Goal: Task Accomplishment & Management: Manage account settings

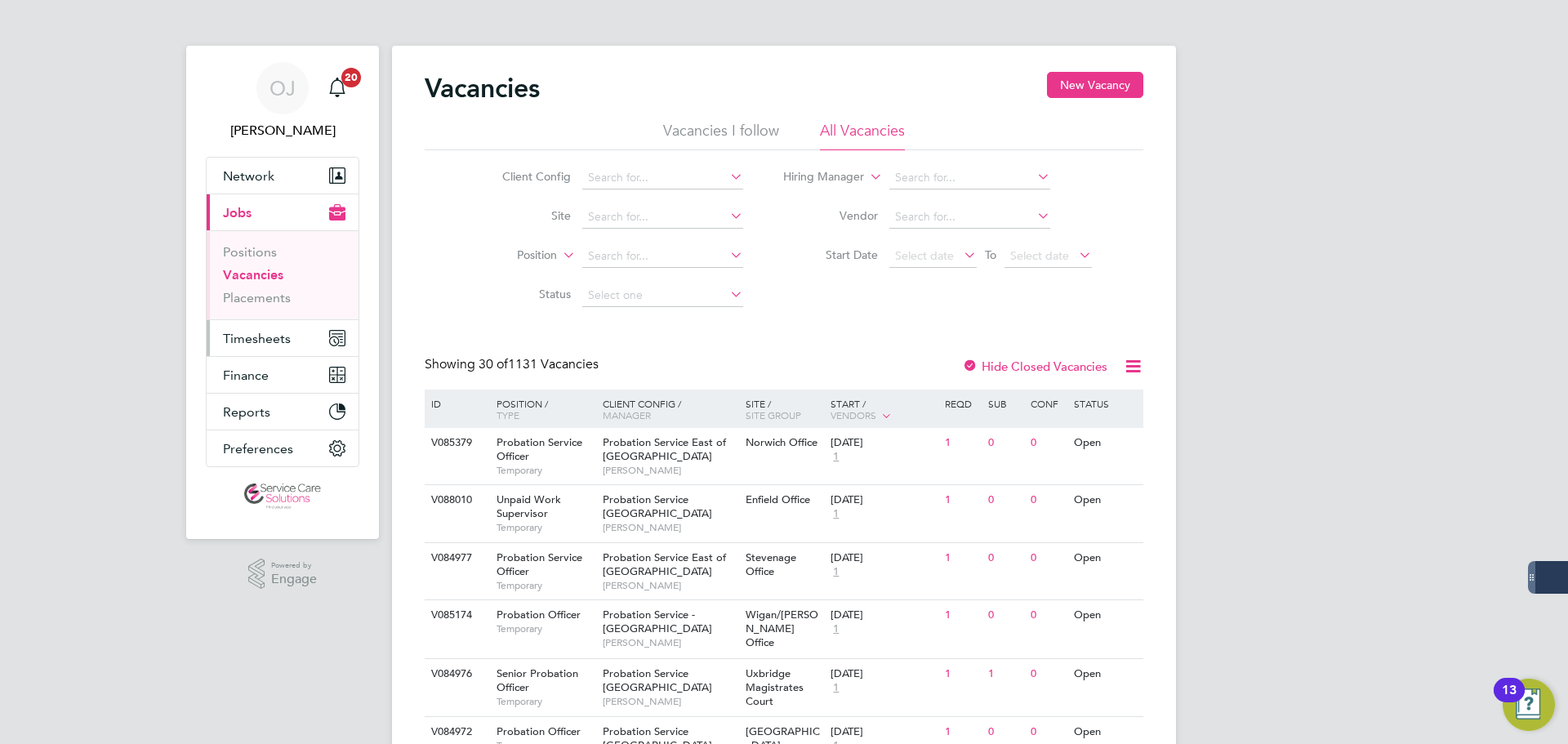
drag, startPoint x: 281, startPoint y: 351, endPoint x: 276, endPoint y: 339, distance: 13.0
click at [277, 345] on button "Timesheets" at bounding box center [282, 338] width 152 height 36
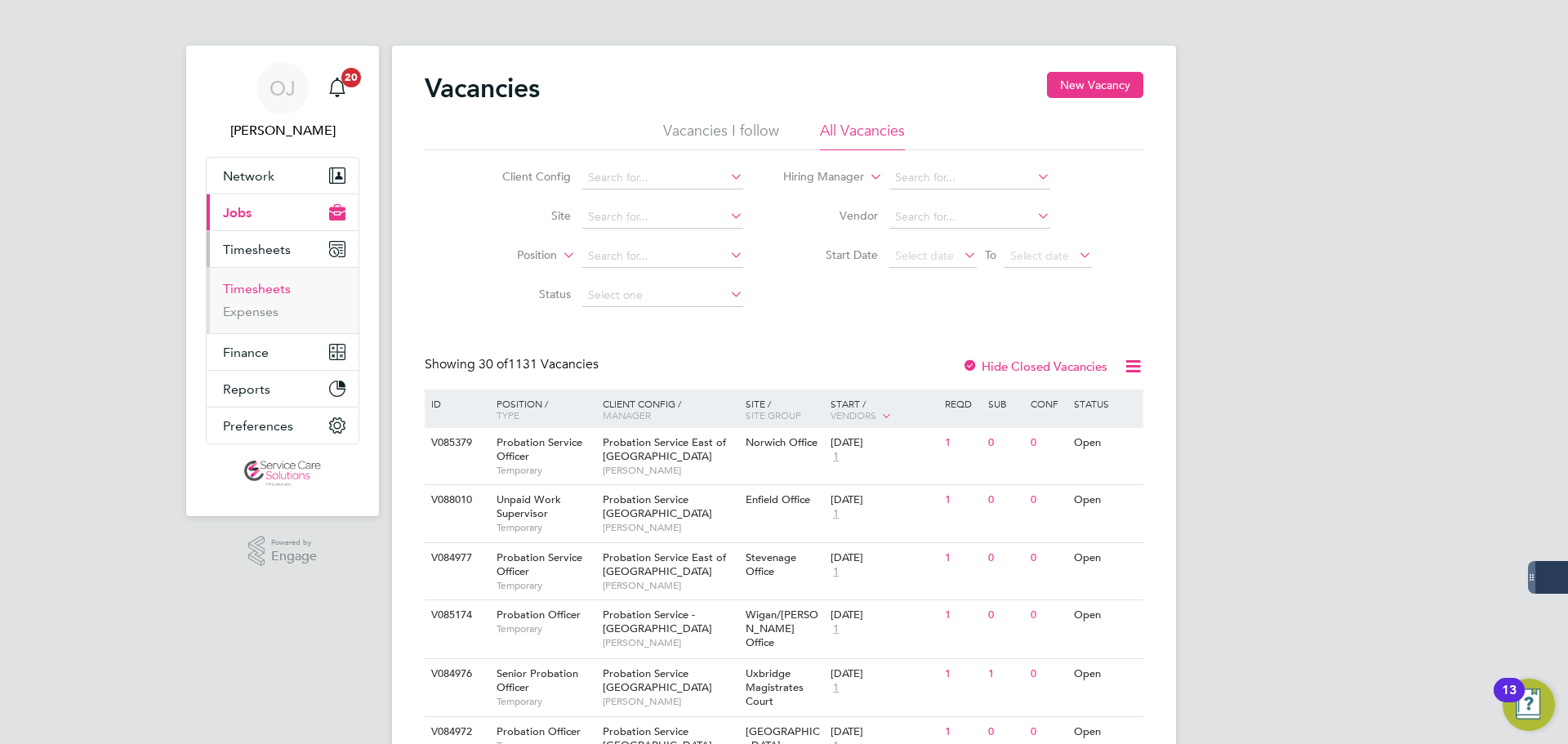
drag, startPoint x: 275, startPoint y: 293, endPoint x: 284, endPoint y: 298, distance: 10.3
click at [275, 293] on link "Timesheets" at bounding box center [256, 288] width 68 height 15
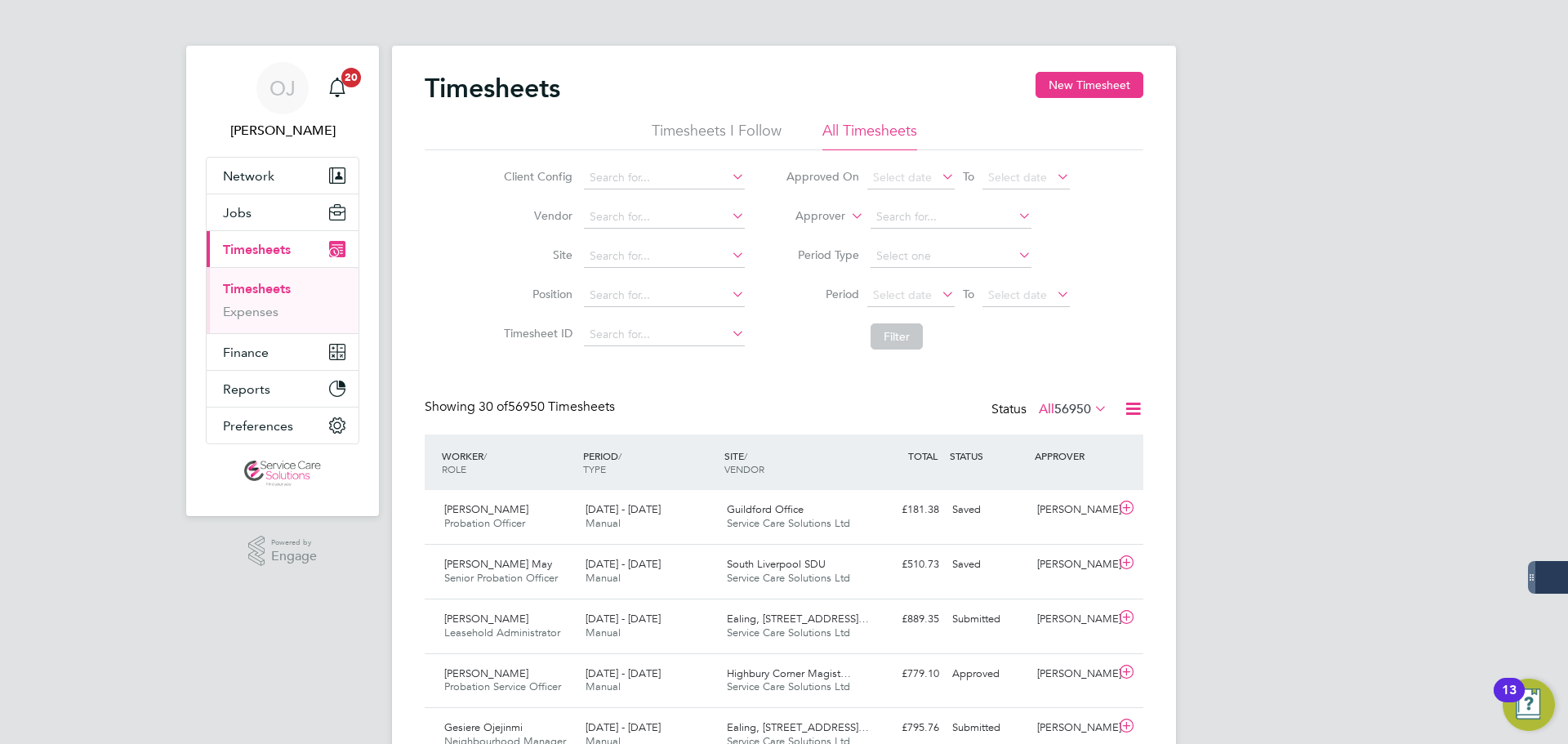
click at [848, 219] on icon at bounding box center [848, 211] width 0 height 14
click at [826, 233] on li "Worker" at bounding box center [805, 235] width 81 height 21
click at [914, 220] on input at bounding box center [950, 217] width 160 height 23
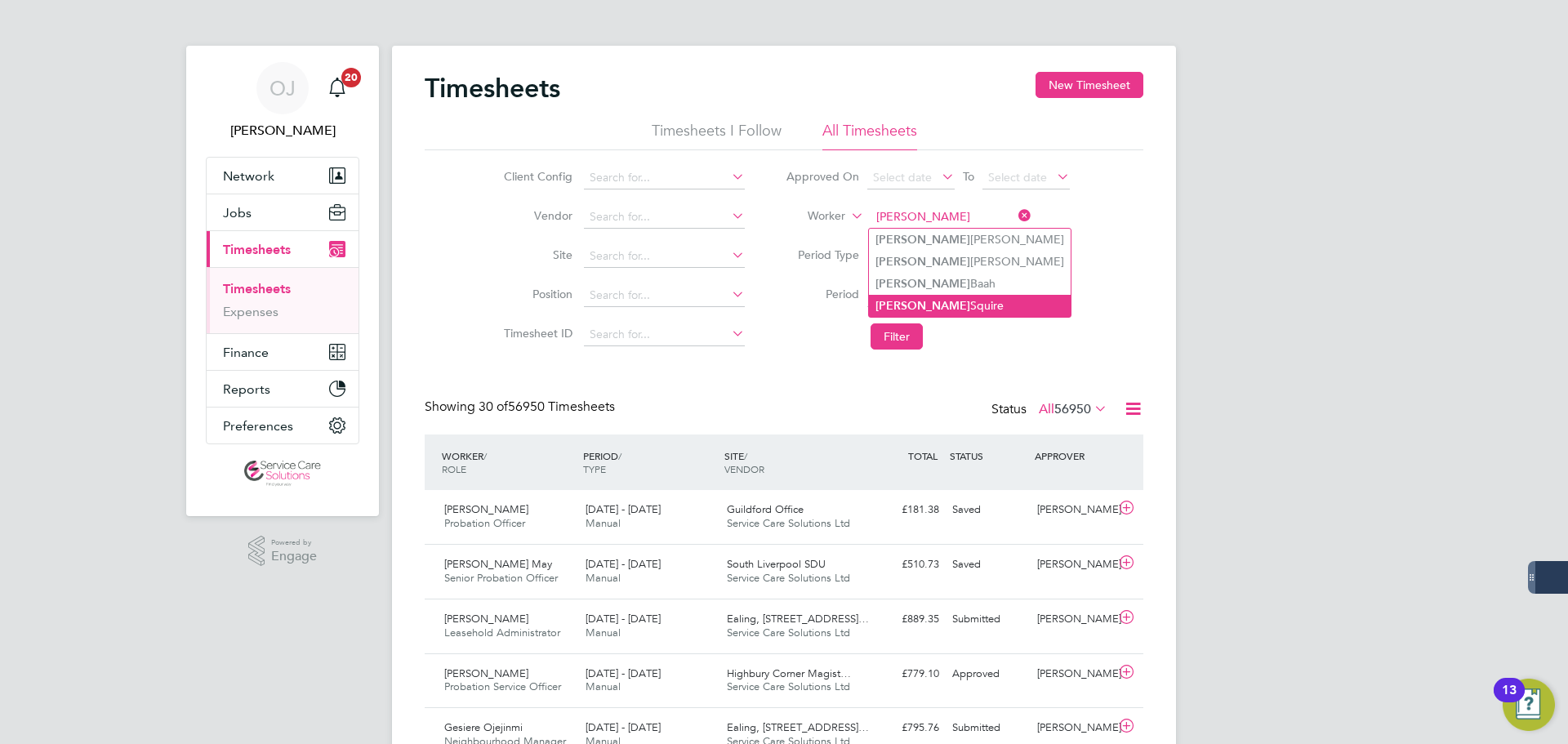
click at [944, 298] on li "Shirley Squire" at bounding box center [970, 306] width 202 height 22
type input "Shirley Squire"
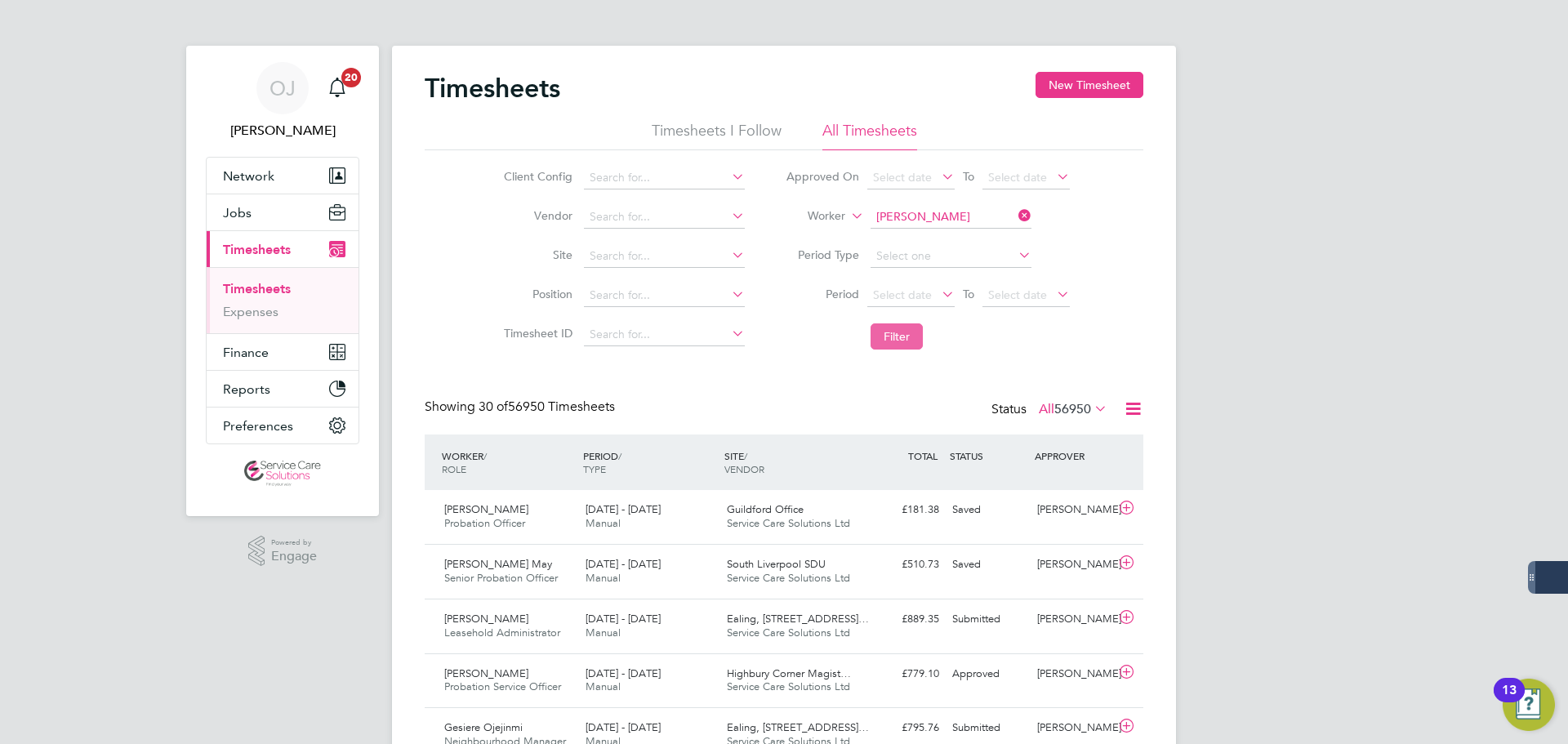
click at [893, 328] on button "Filter" at bounding box center [897, 336] width 52 height 26
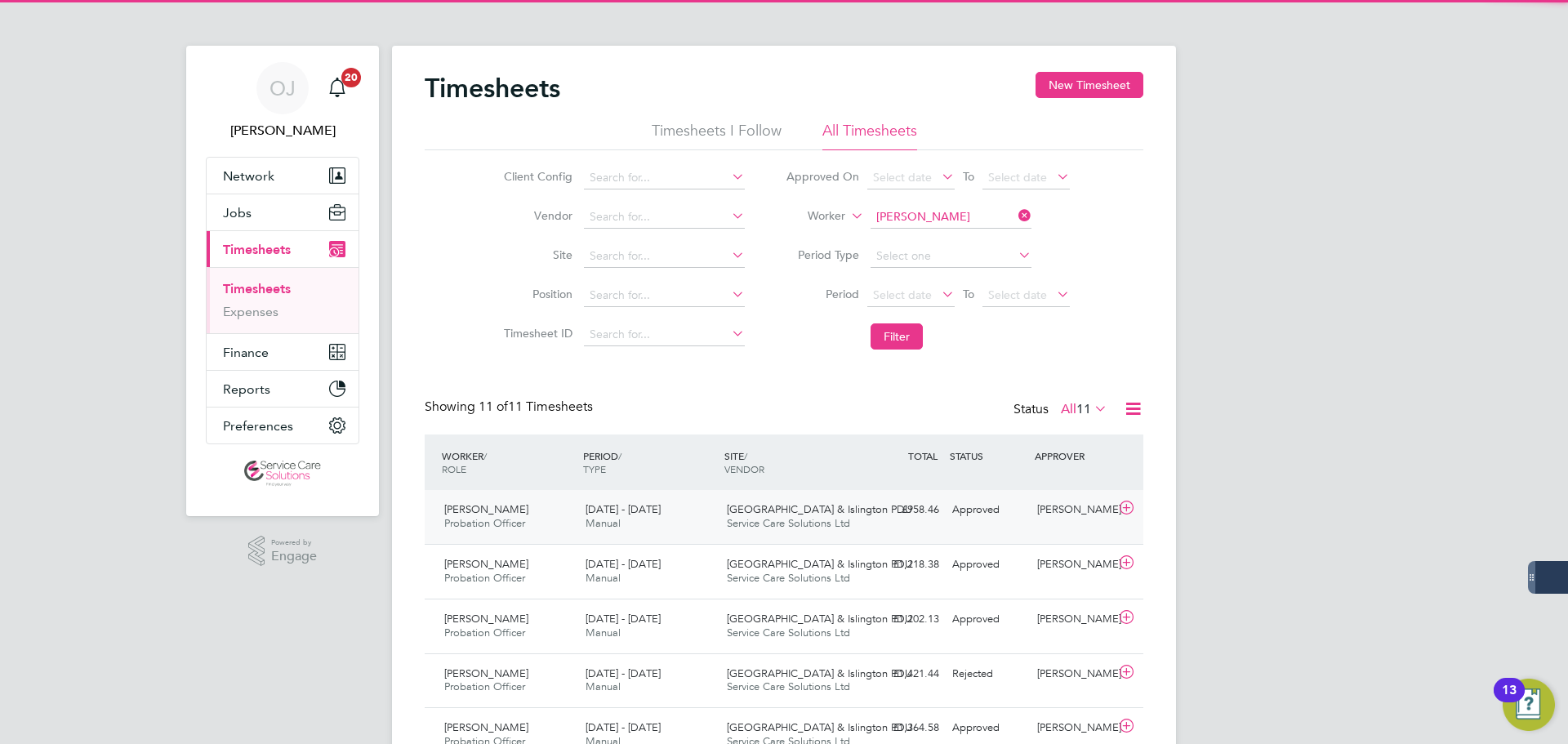
click at [770, 508] on span "Camden & Islington PDU" at bounding box center [819, 509] width 186 height 14
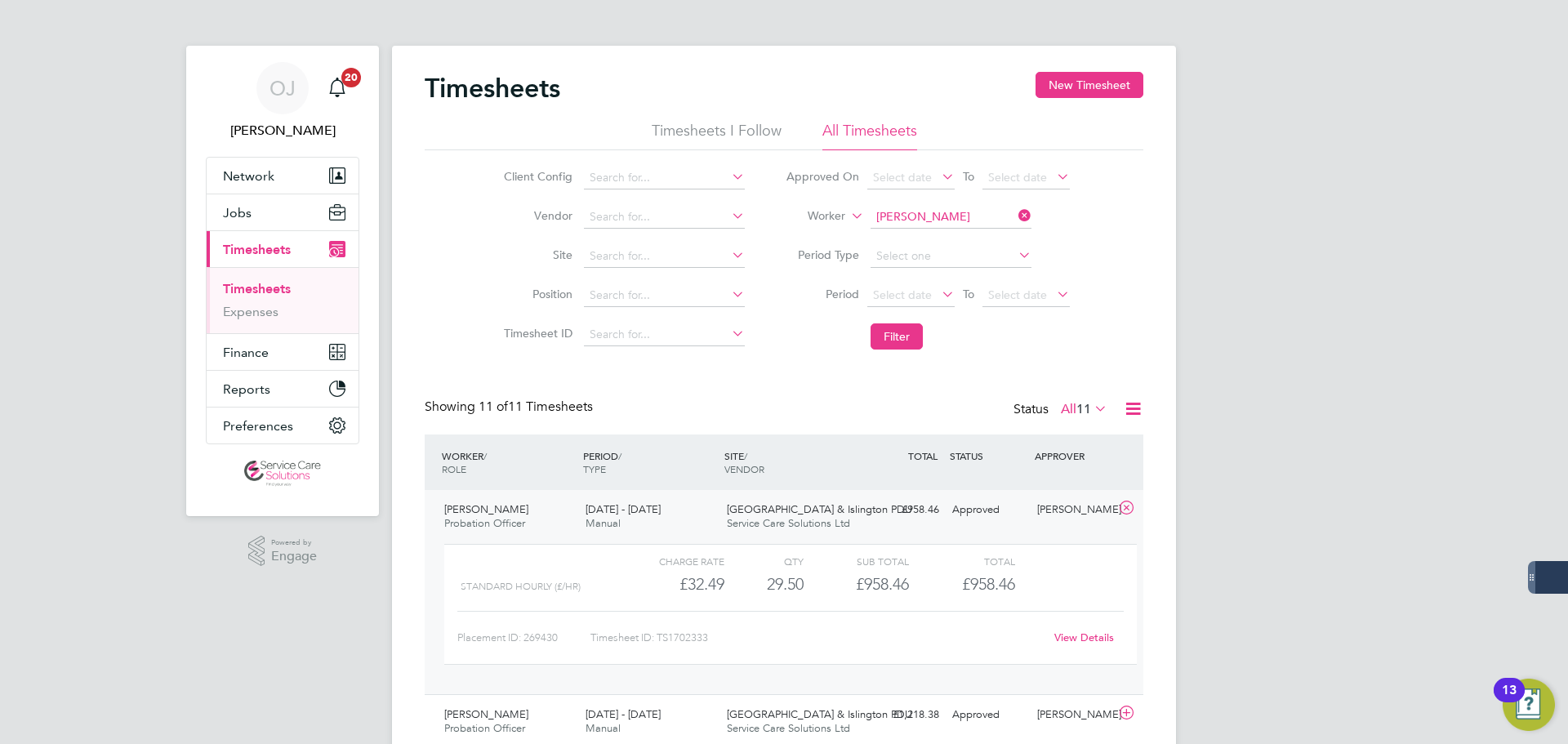
click at [1094, 631] on link "View Details" at bounding box center [1084, 637] width 60 height 14
click at [256, 280] on ul "Timesheets Expenses" at bounding box center [282, 300] width 152 height 66
click at [264, 285] on link "Timesheets" at bounding box center [256, 288] width 68 height 15
click at [908, 341] on button "Filter" at bounding box center [897, 336] width 52 height 26
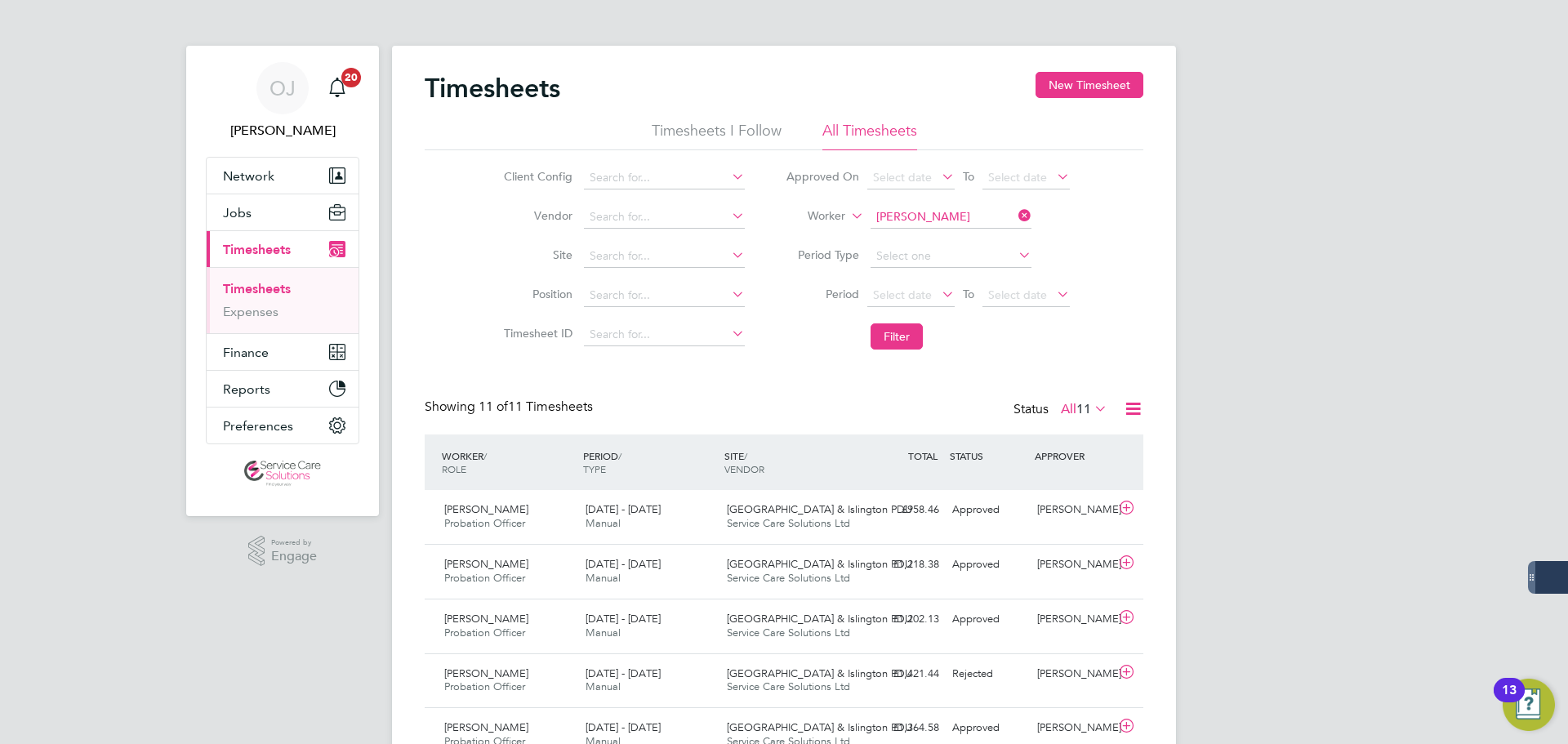
click at [1015, 214] on icon at bounding box center [1015, 215] width 0 height 23
click at [897, 332] on button "Filter" at bounding box center [897, 336] width 52 height 26
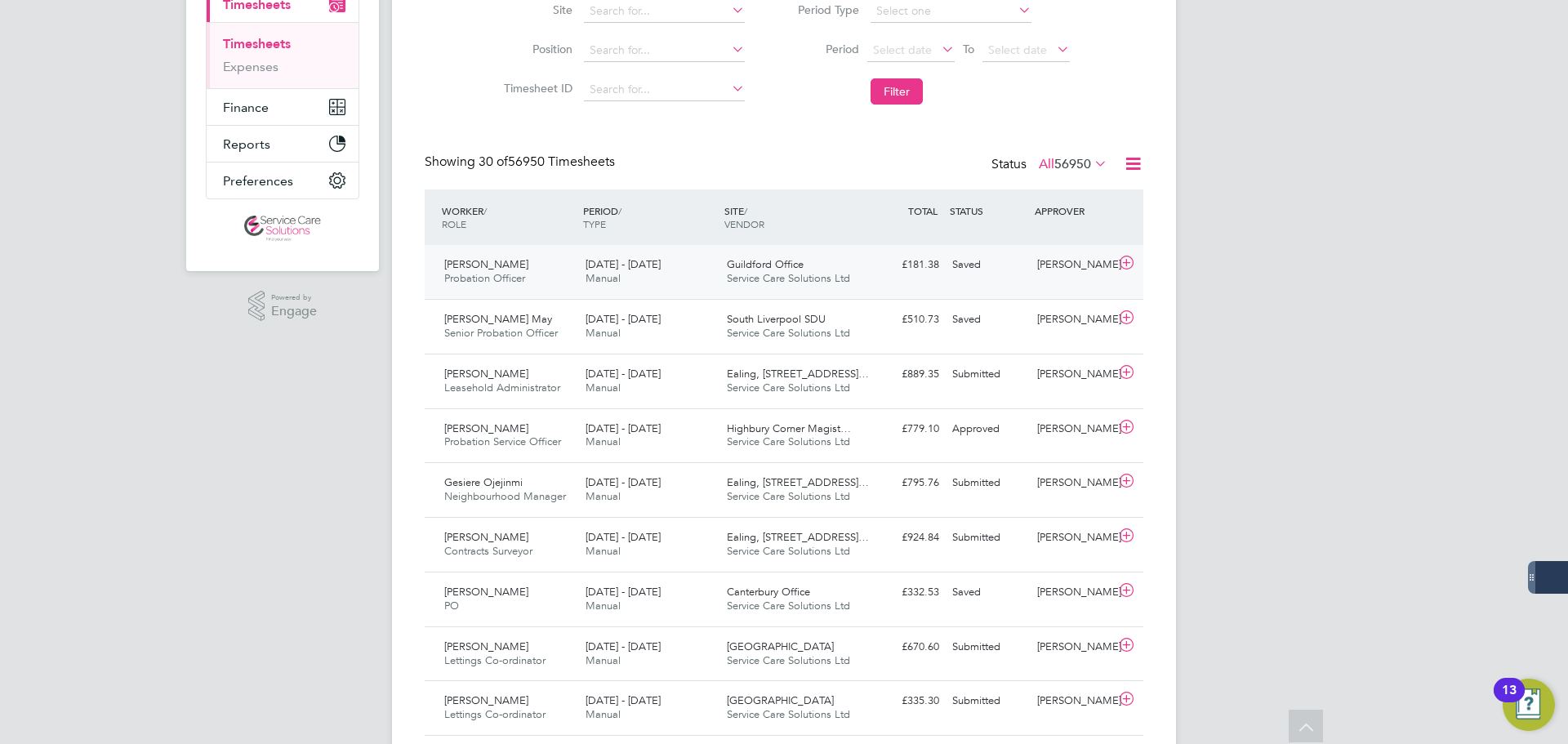
click at [544, 288] on div "Alicia Diyyo Probation Officer 1 - 7 Sep 2025" at bounding box center [508, 272] width 141 height 41
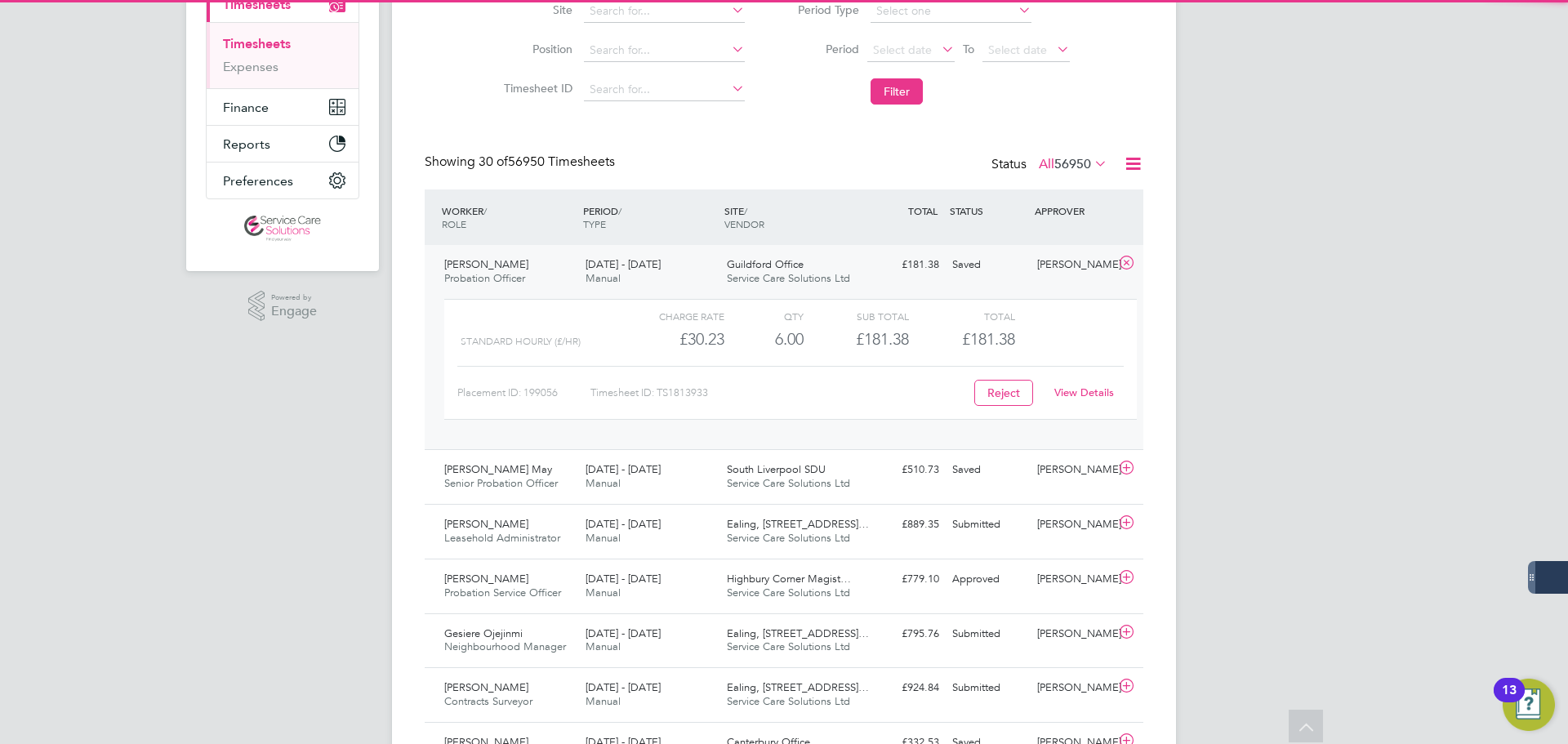
click at [1077, 396] on link "View Details" at bounding box center [1084, 393] width 60 height 14
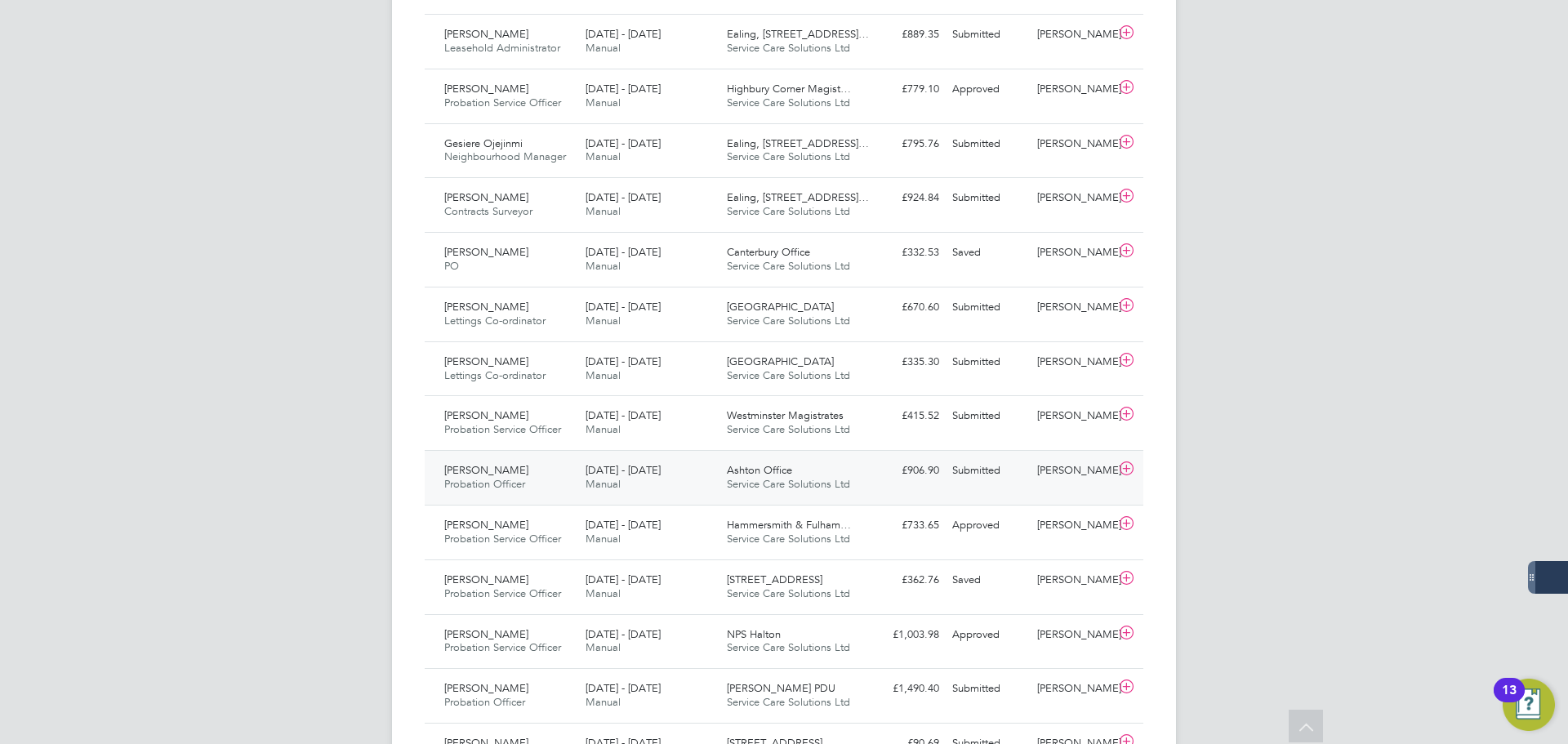
click at [531, 479] on div "Michael Lord Probation Officer 25 - 31 Aug 2025" at bounding box center [508, 478] width 141 height 41
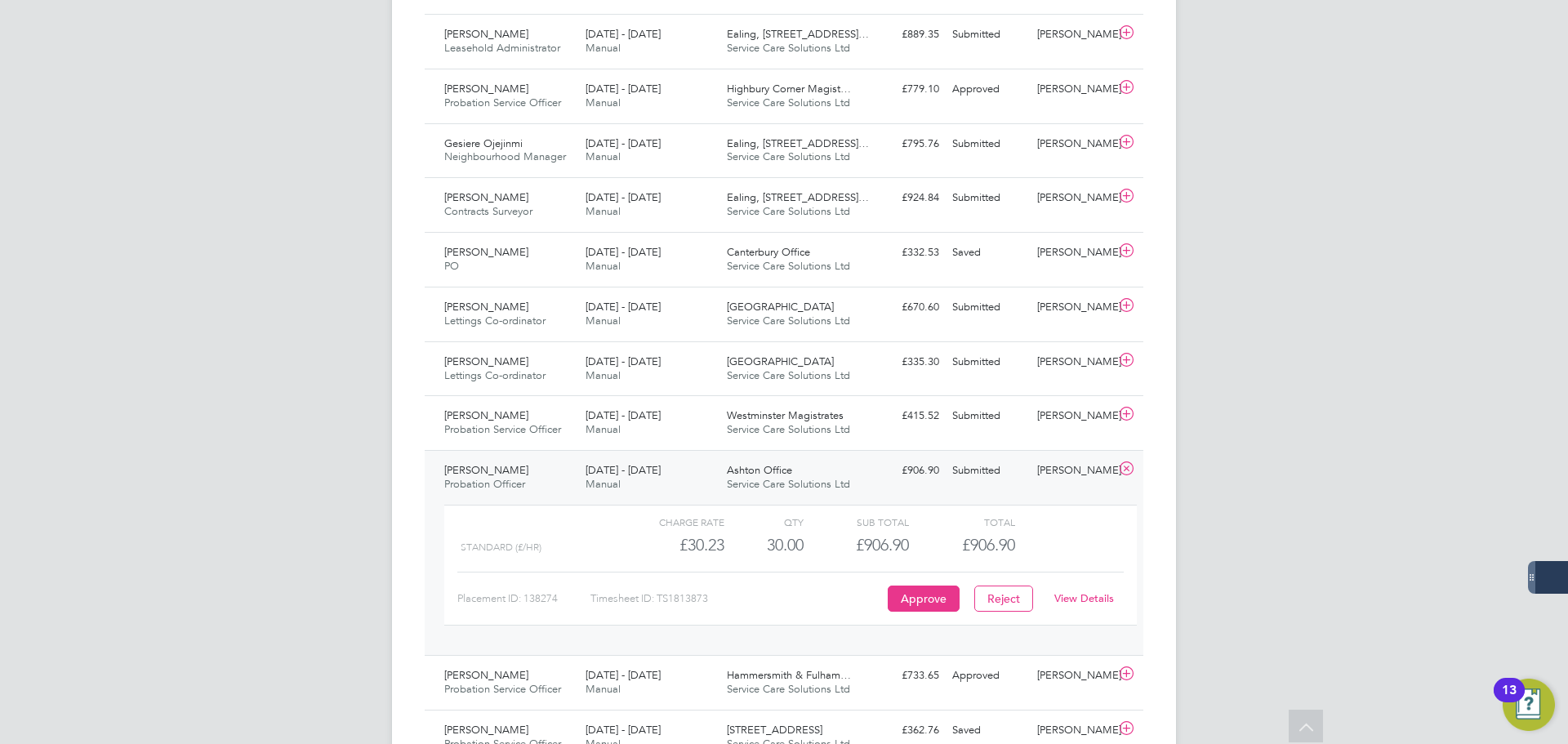
click at [531, 479] on div "Michael Lord Probation Officer 25 - 31 Aug 2025" at bounding box center [508, 478] width 141 height 41
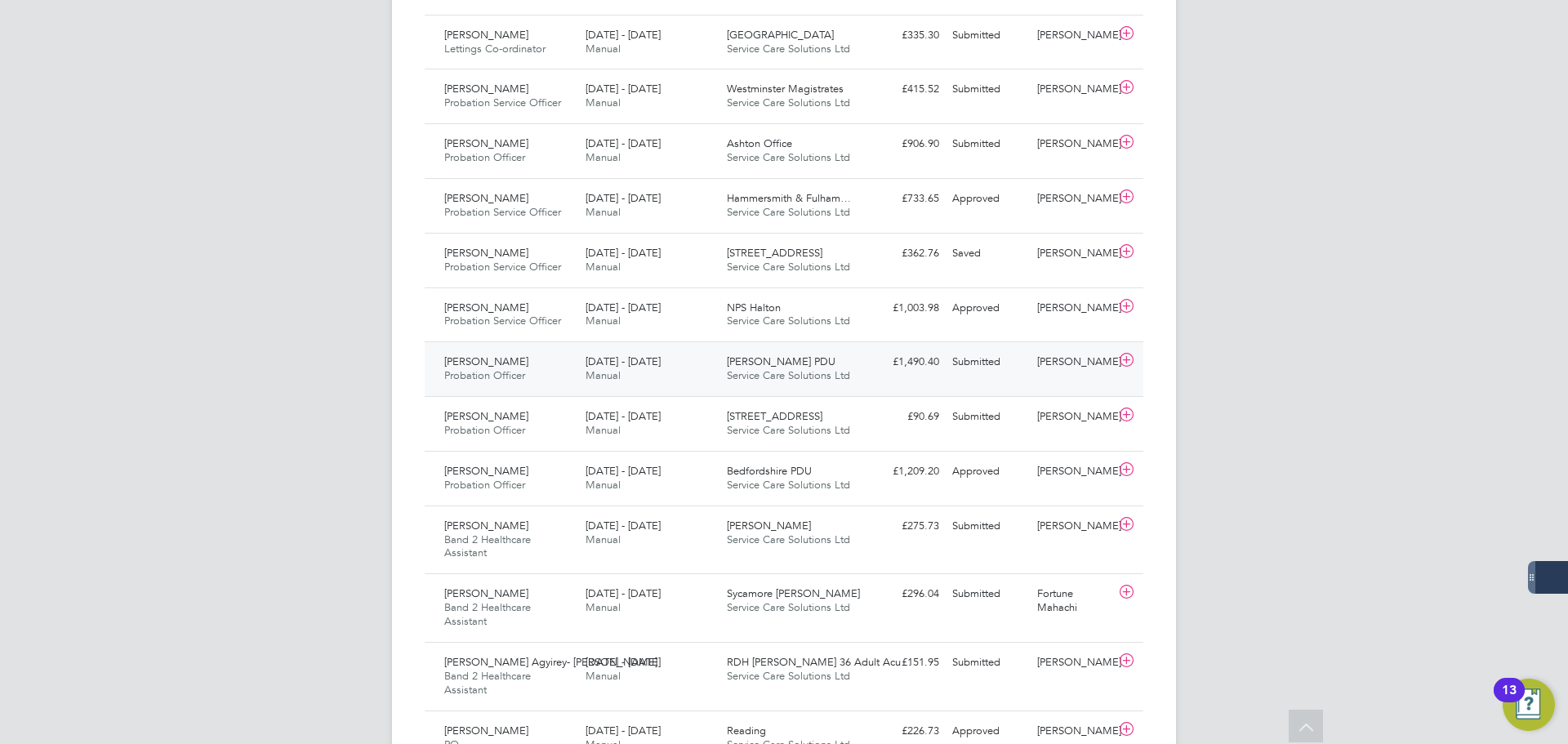
click at [551, 369] on div "Femi Williams Probation Officer 25 - 31 Aug 2025" at bounding box center [508, 369] width 141 height 41
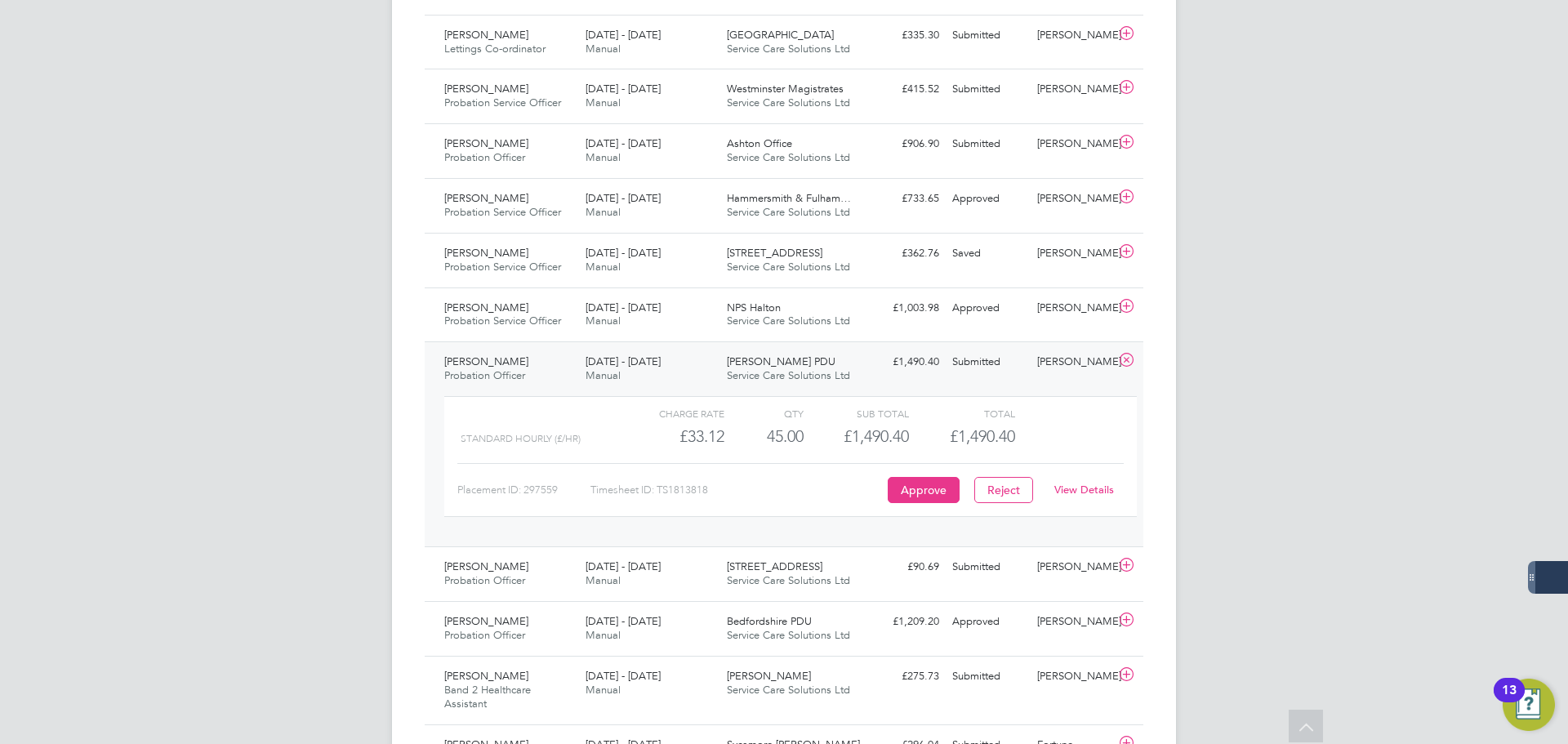
click at [1088, 488] on link "View Details" at bounding box center [1084, 489] width 60 height 14
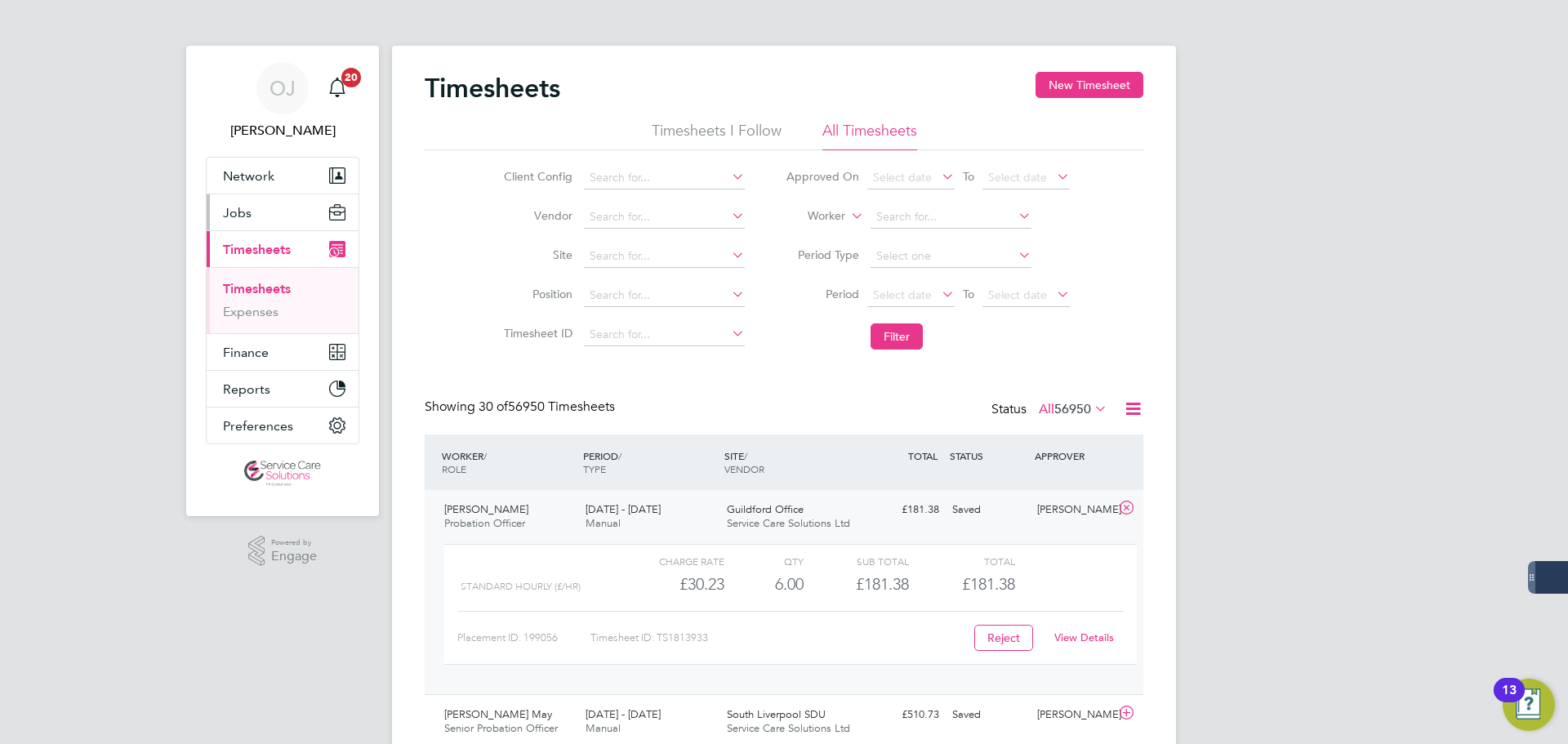
click at [253, 211] on button "Jobs" at bounding box center [282, 212] width 152 height 36
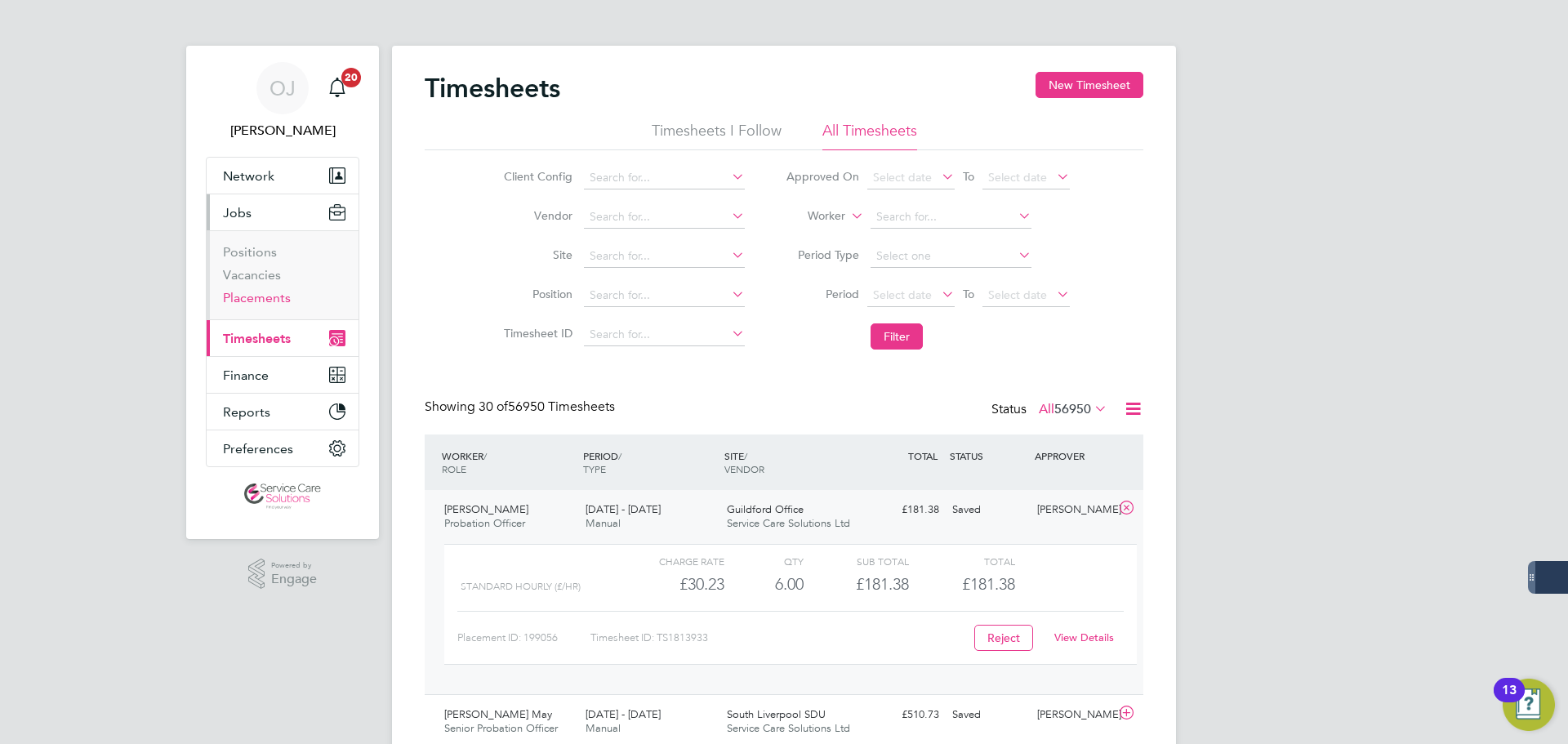
click at [275, 297] on link "Placements" at bounding box center [256, 298] width 68 height 15
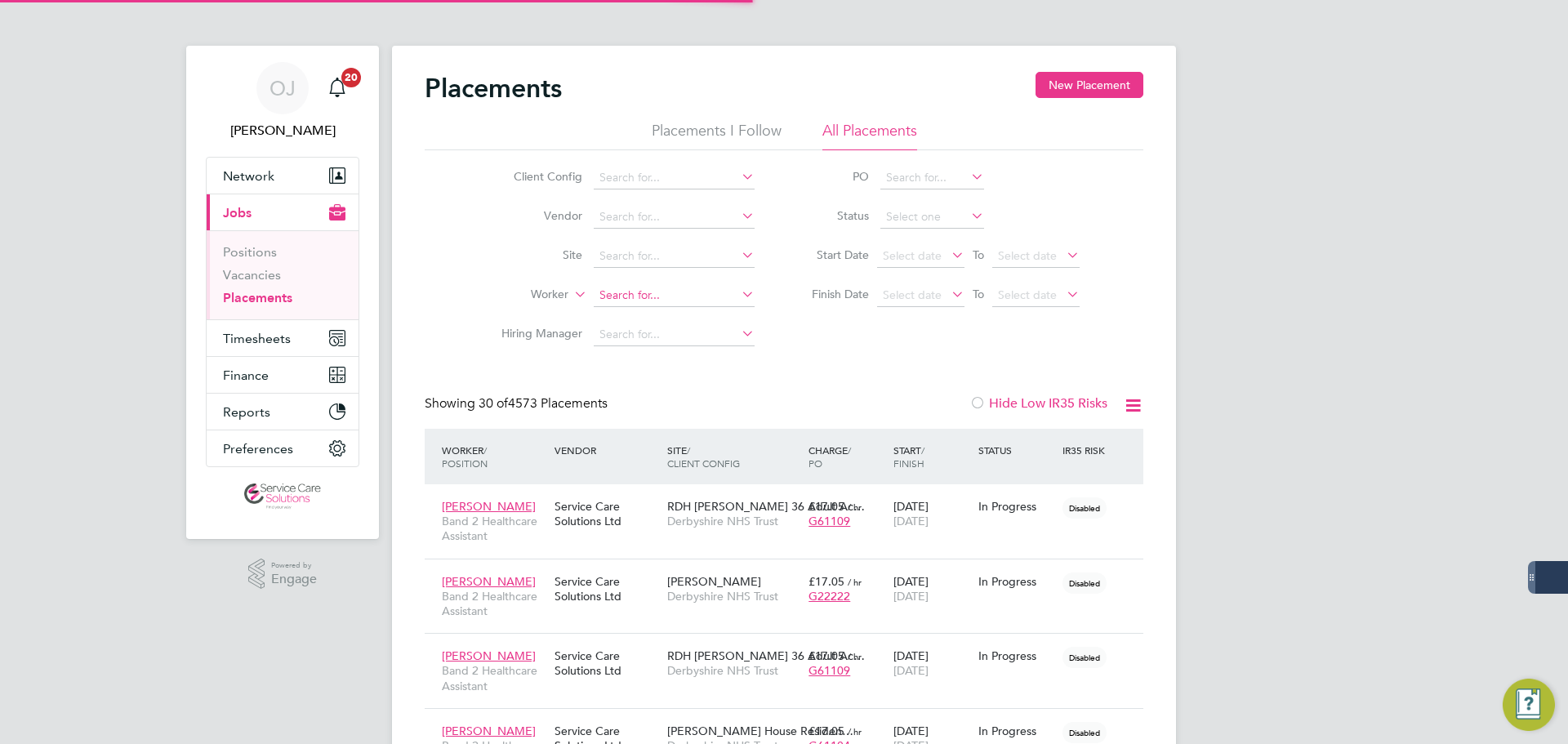
scroll to position [47, 142]
click at [630, 299] on input at bounding box center [674, 295] width 160 height 23
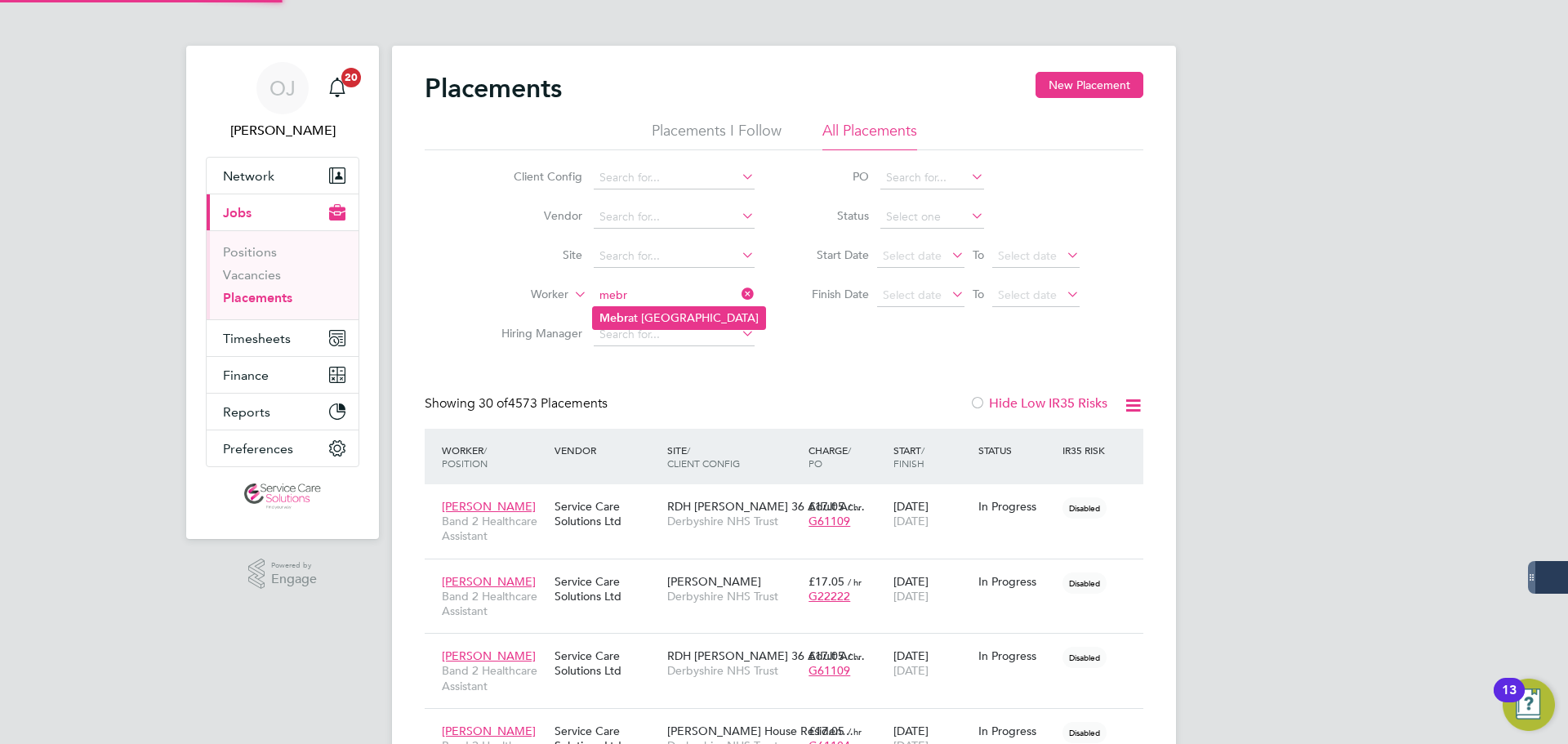
click at [682, 314] on li "Mebr at Beiene" at bounding box center [679, 318] width 172 height 22
type input "[PERSON_NAME]"
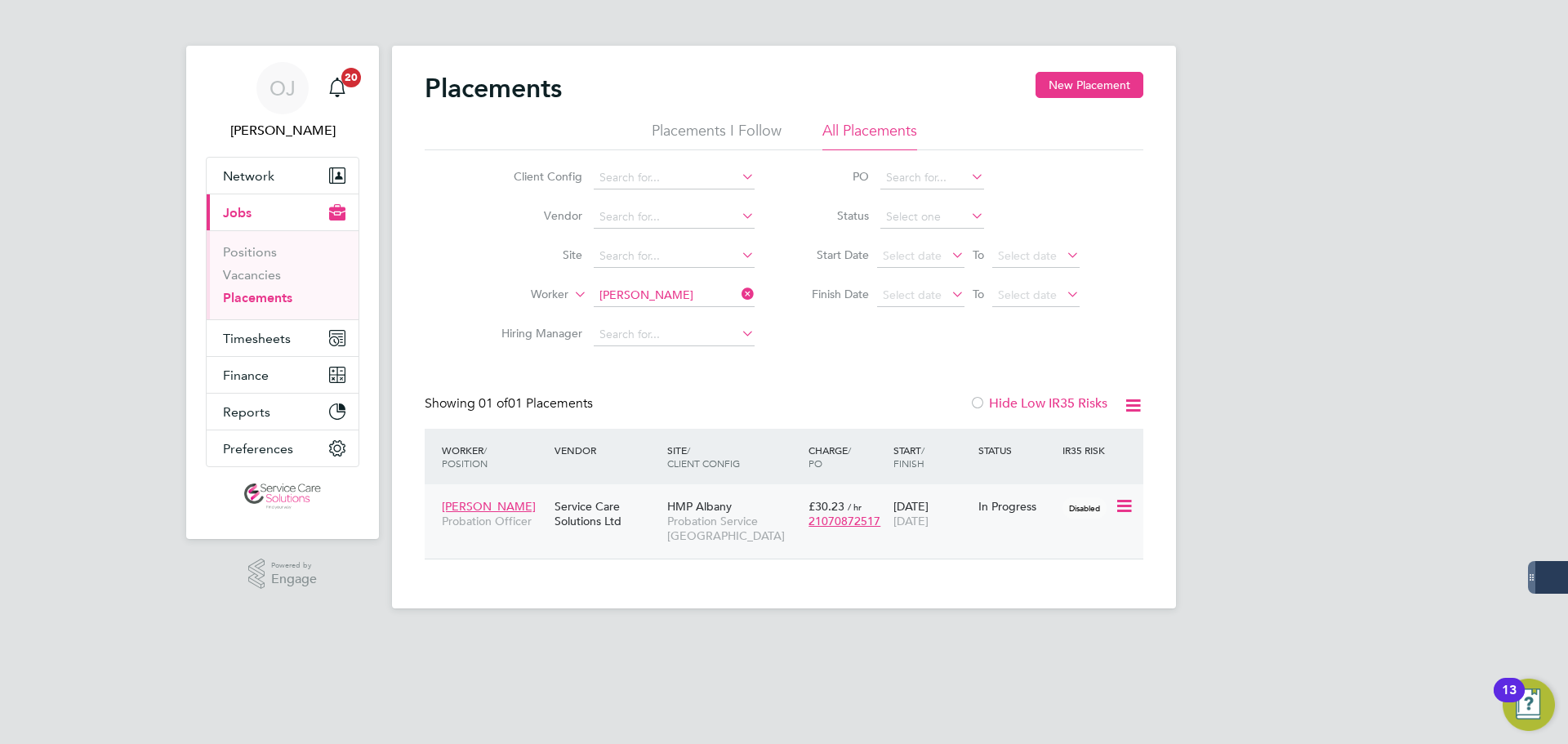
click at [967, 510] on div "02 Dec 2024 07 Sep 2025" at bounding box center [932, 514] width 85 height 45
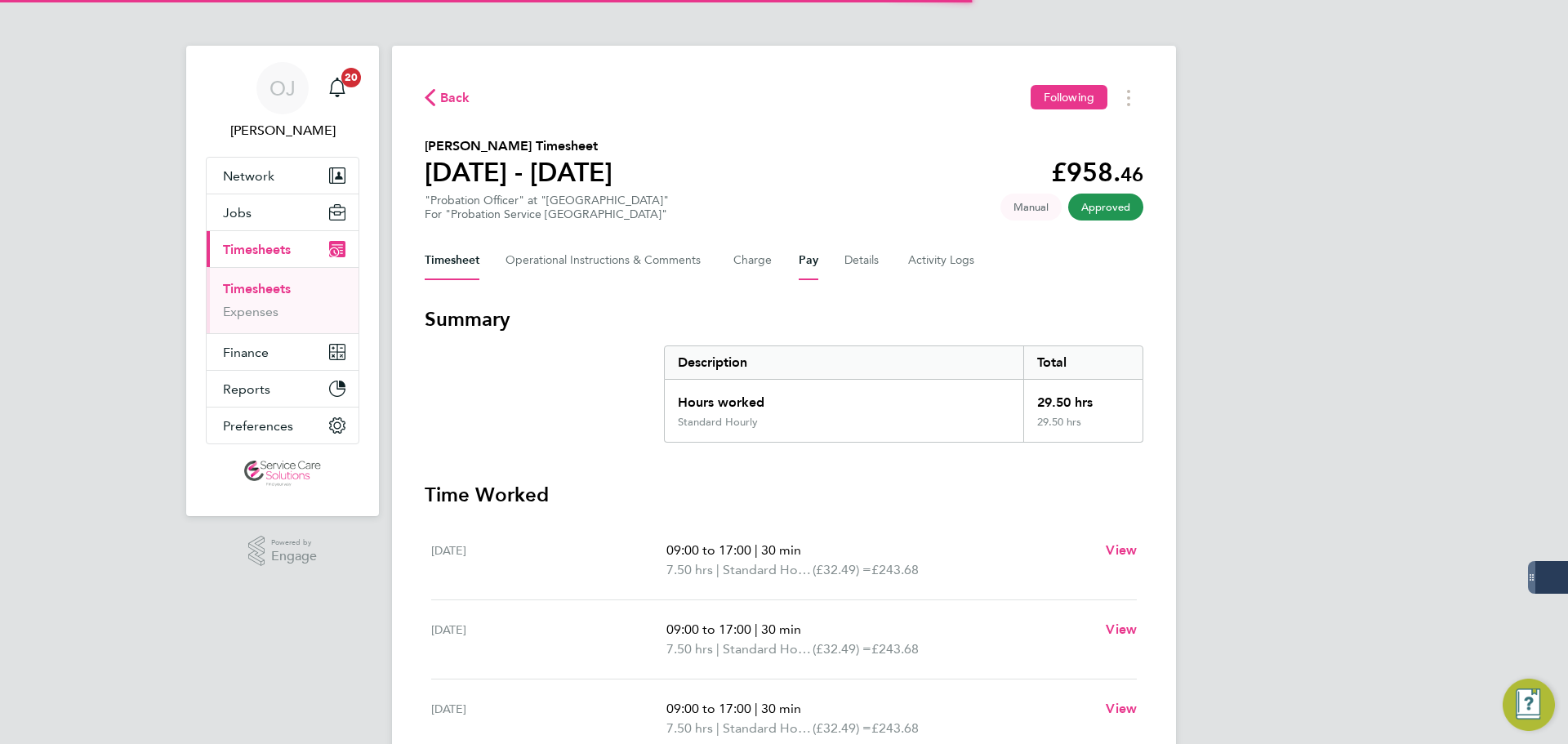
click at [800, 267] on button "Pay" at bounding box center [808, 261] width 19 height 40
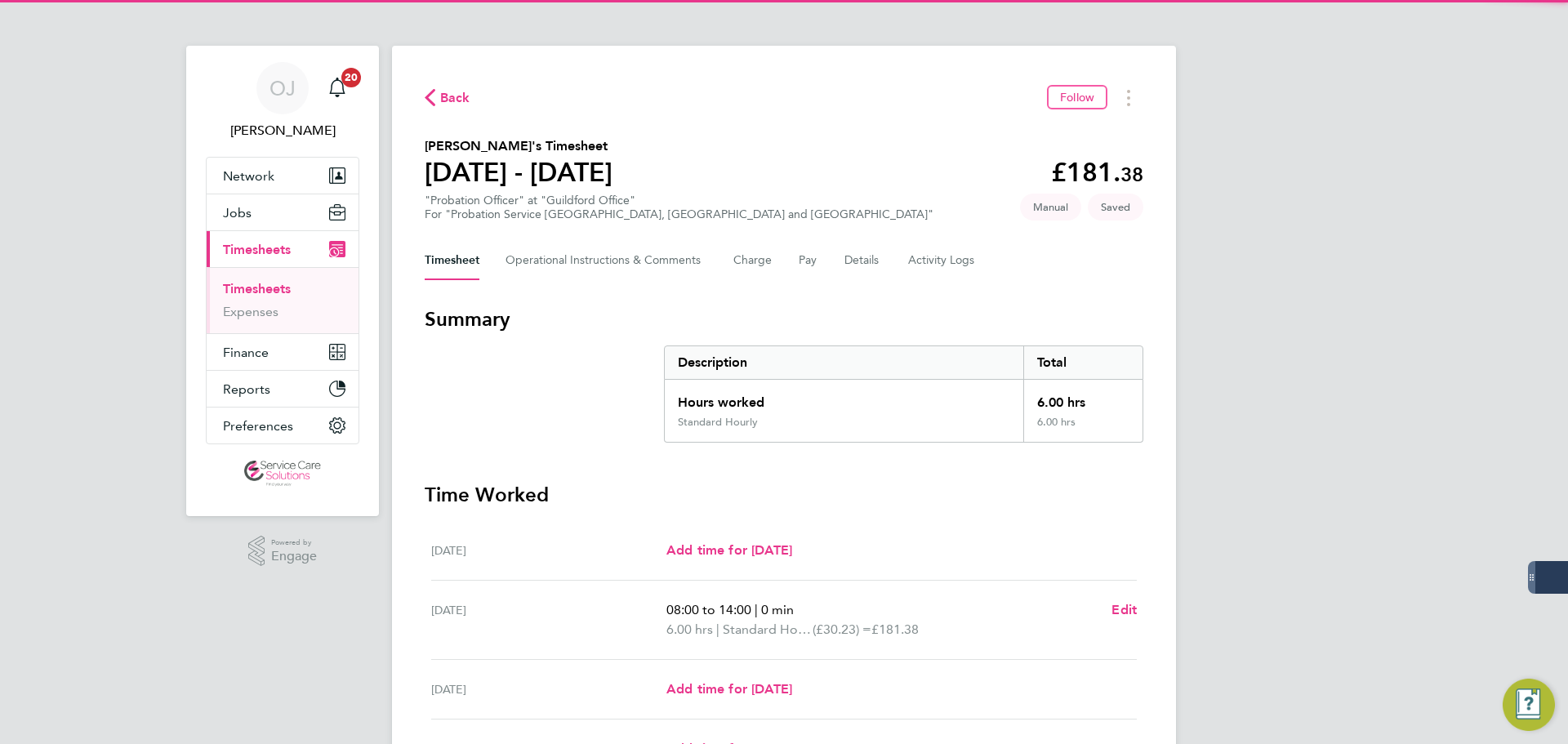
click at [788, 256] on div "Timesheet Operational Instructions & Comments Charge Pay Details Activity Logs" at bounding box center [783, 261] width 718 height 40
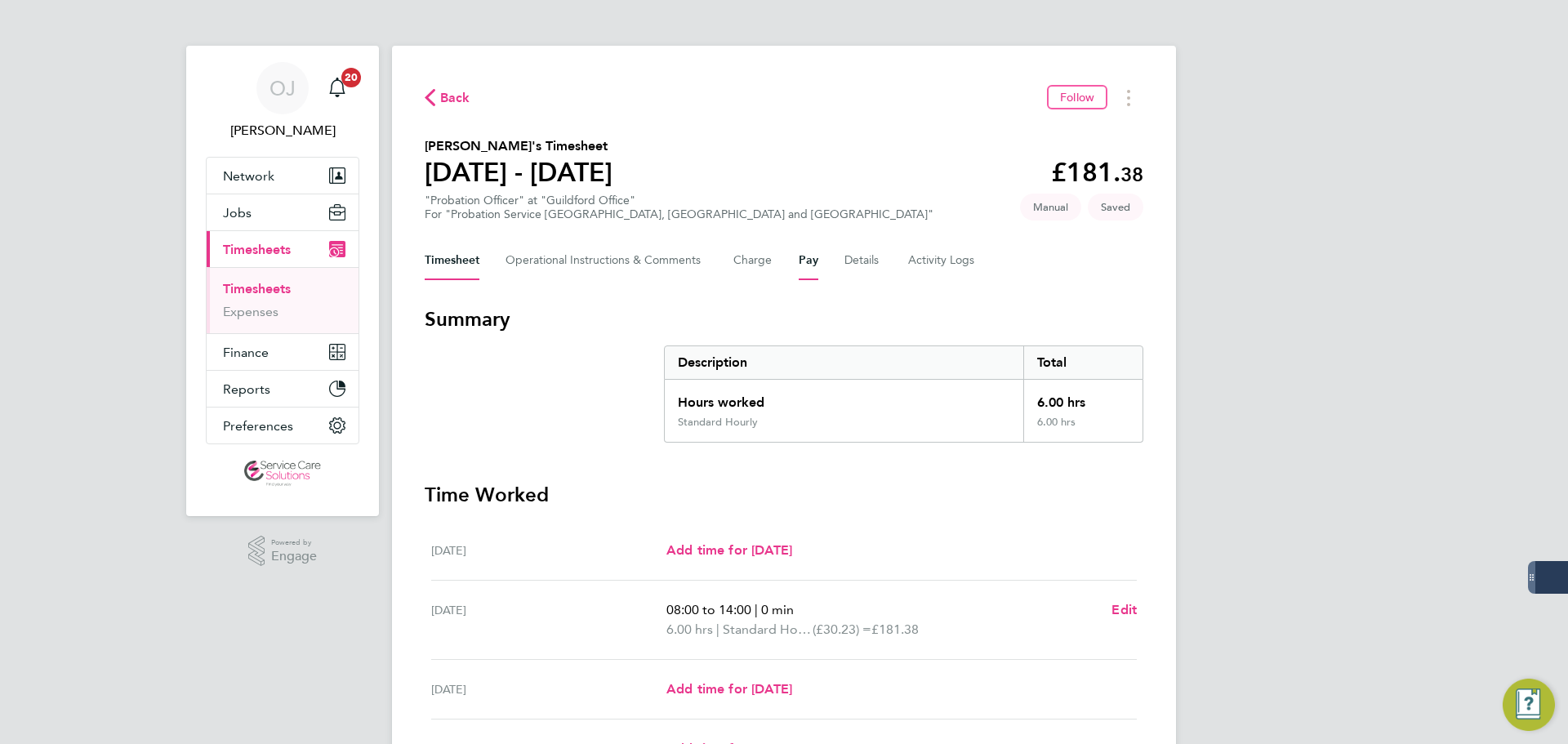
click at [802, 259] on button "Pay" at bounding box center [808, 261] width 19 height 40
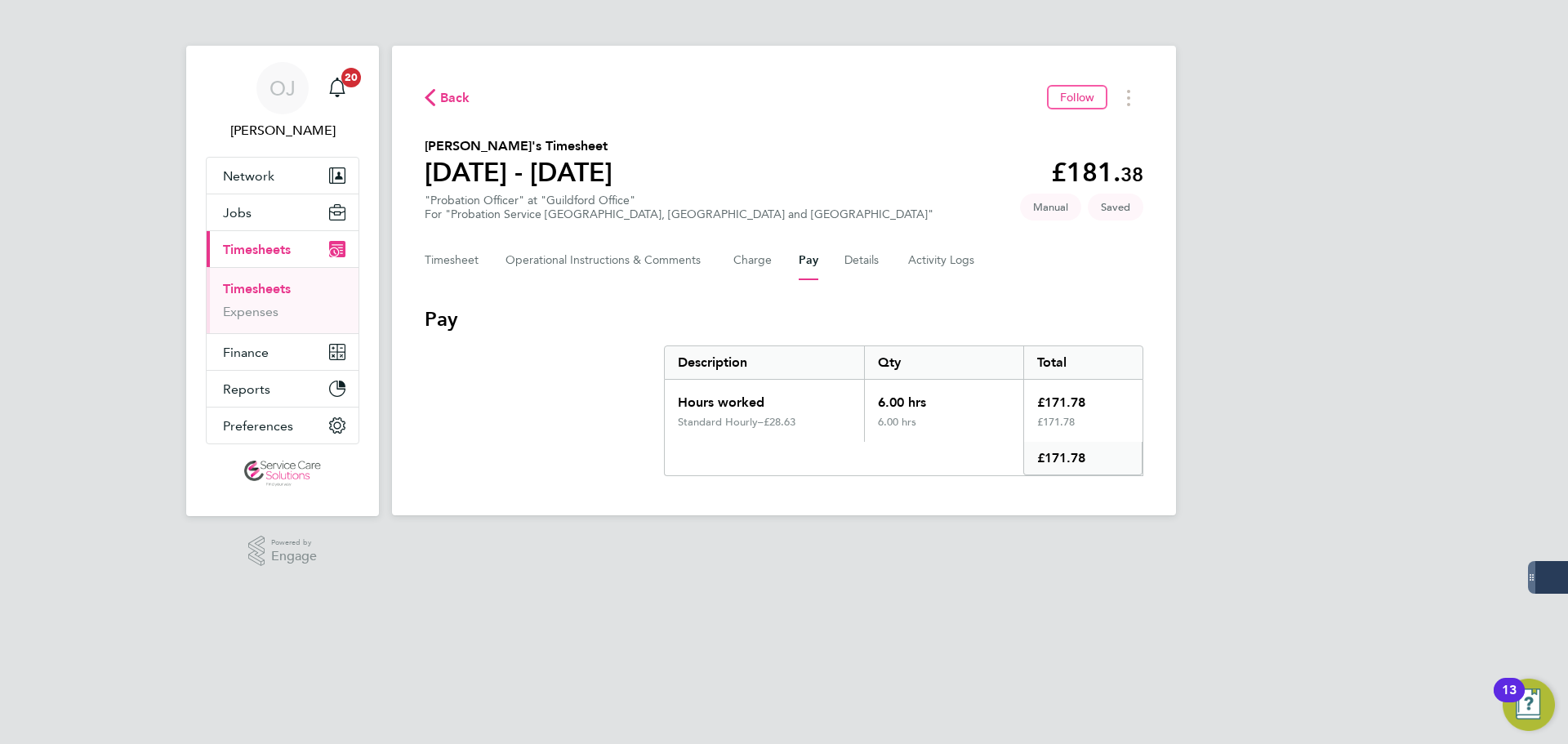
click at [818, 421] on div "£28.63" at bounding box center [808, 423] width 87 height 13
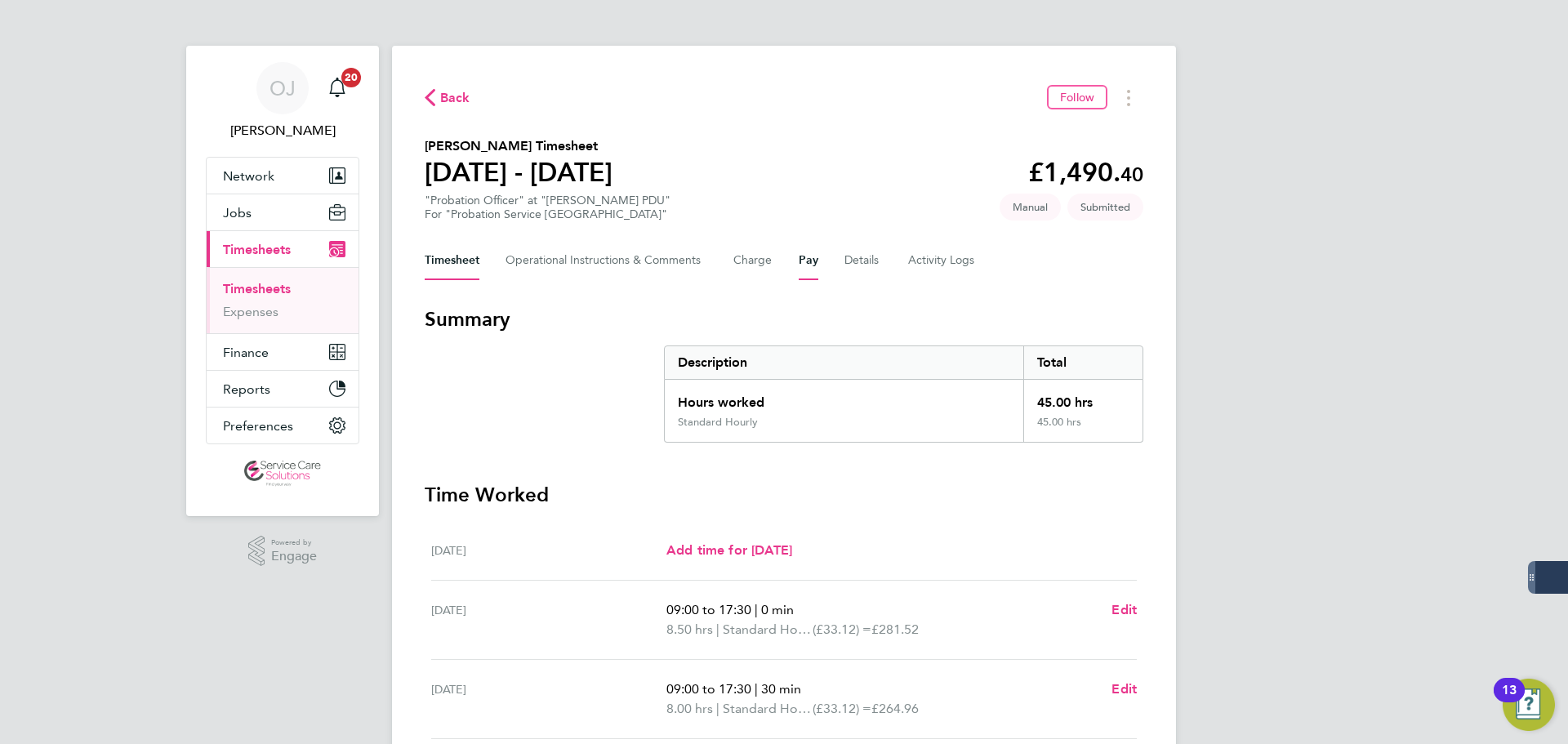
click at [811, 260] on button "Pay" at bounding box center [808, 261] width 19 height 40
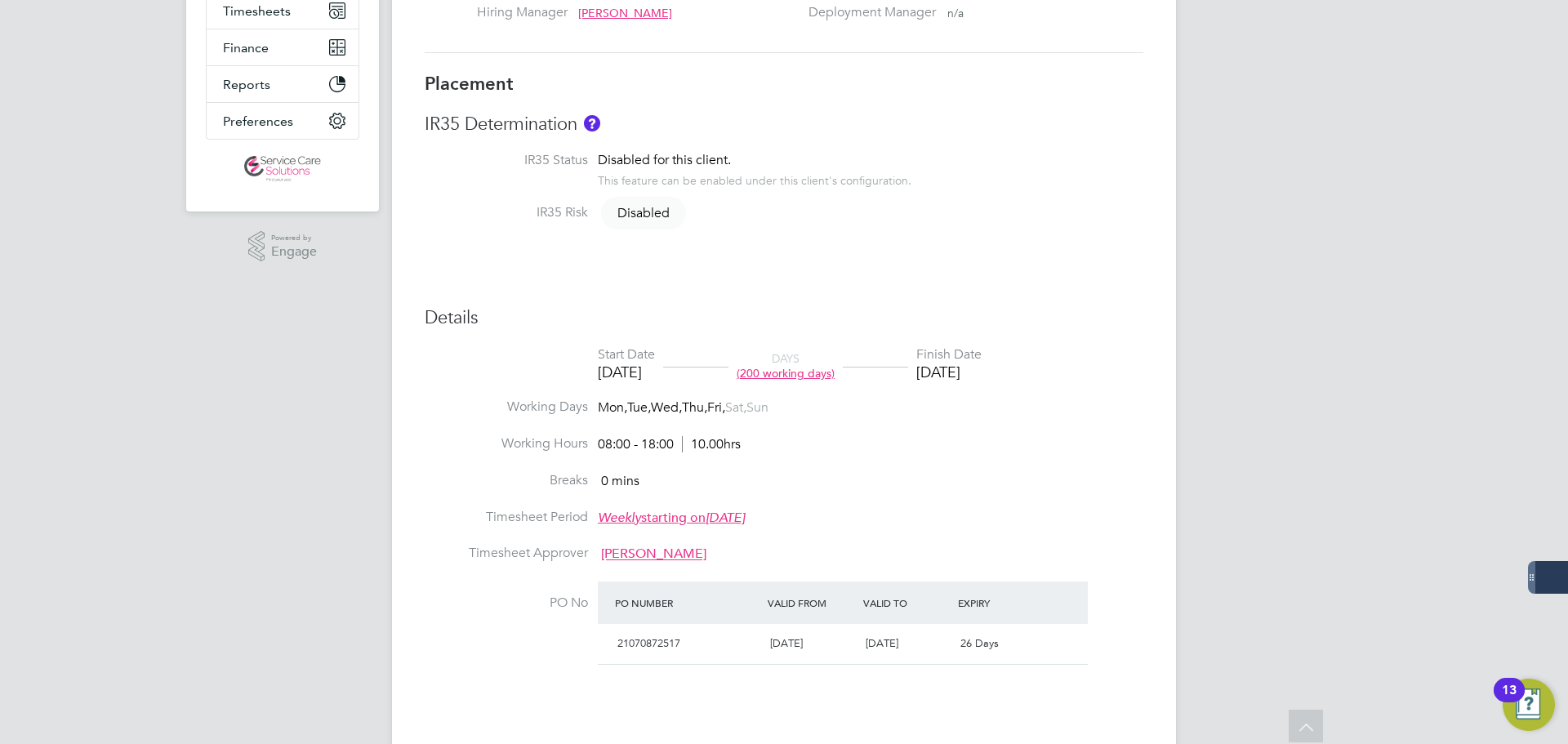
scroll to position [327, 0]
type input "[PERSON_NAME]"
type input "[DATE]"
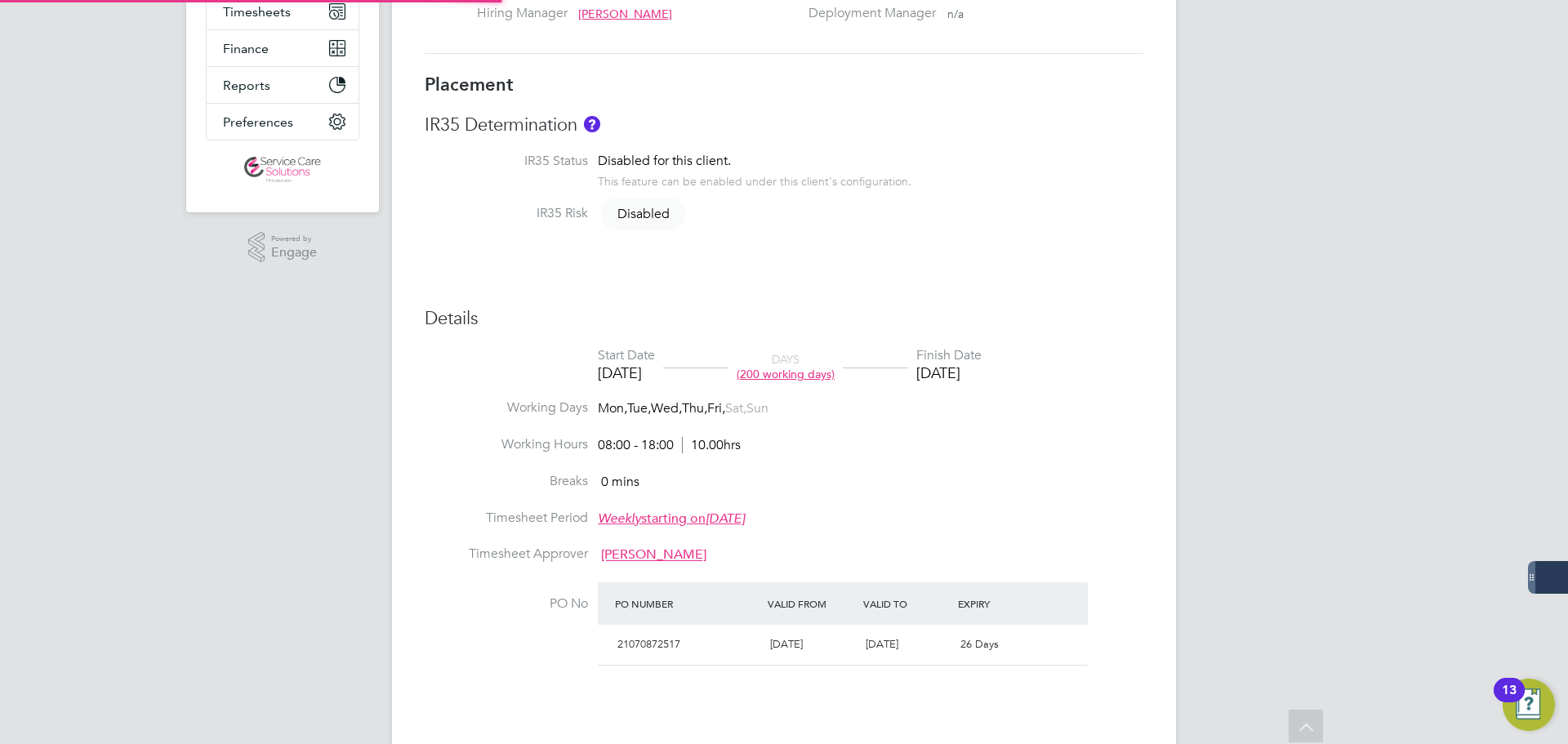
type input "08:00"
type input "18:00"
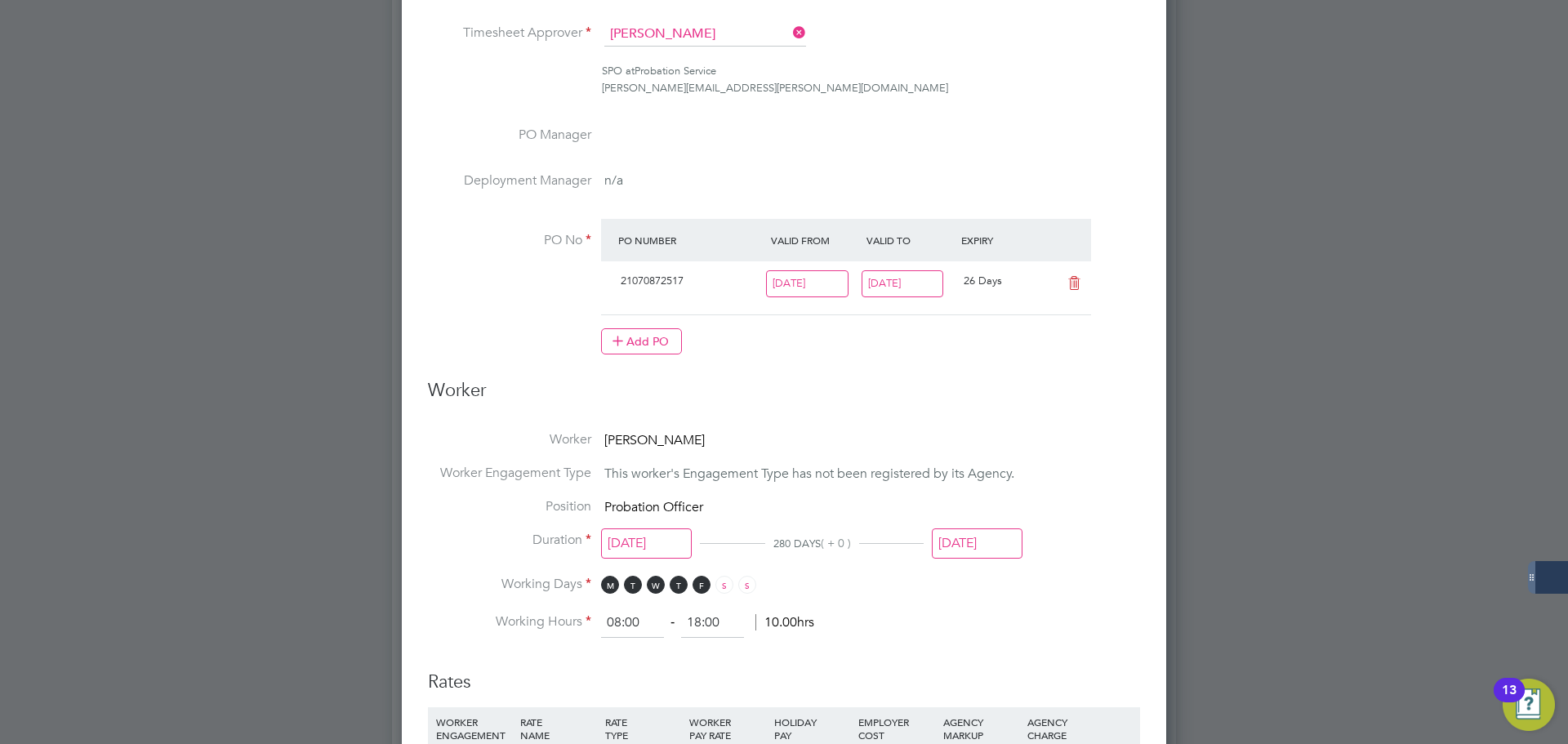
click at [974, 541] on input "[DATE]" at bounding box center [977, 544] width 91 height 30
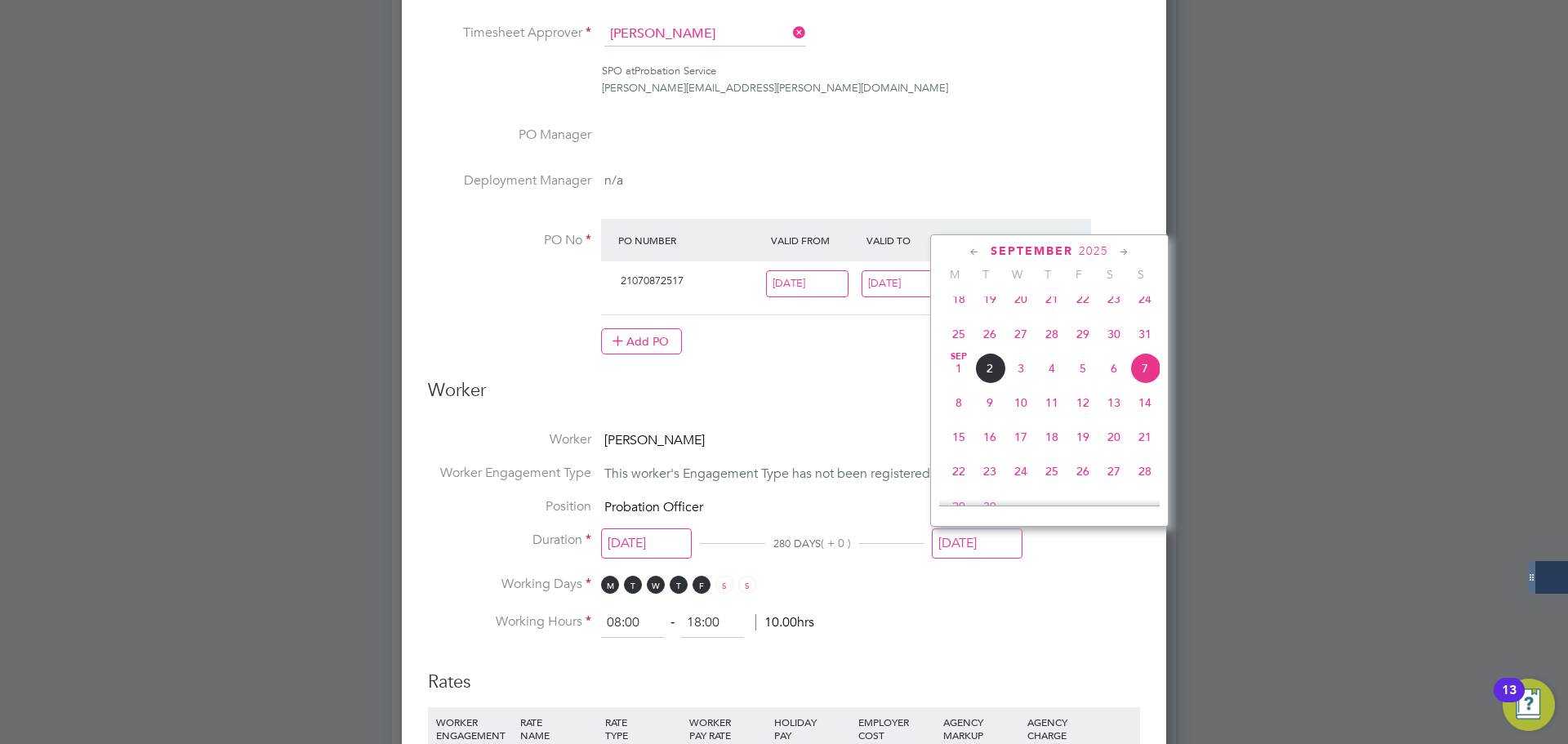
click at [1145, 344] on span "31" at bounding box center [1144, 334] width 31 height 31
type input "[DATE]"
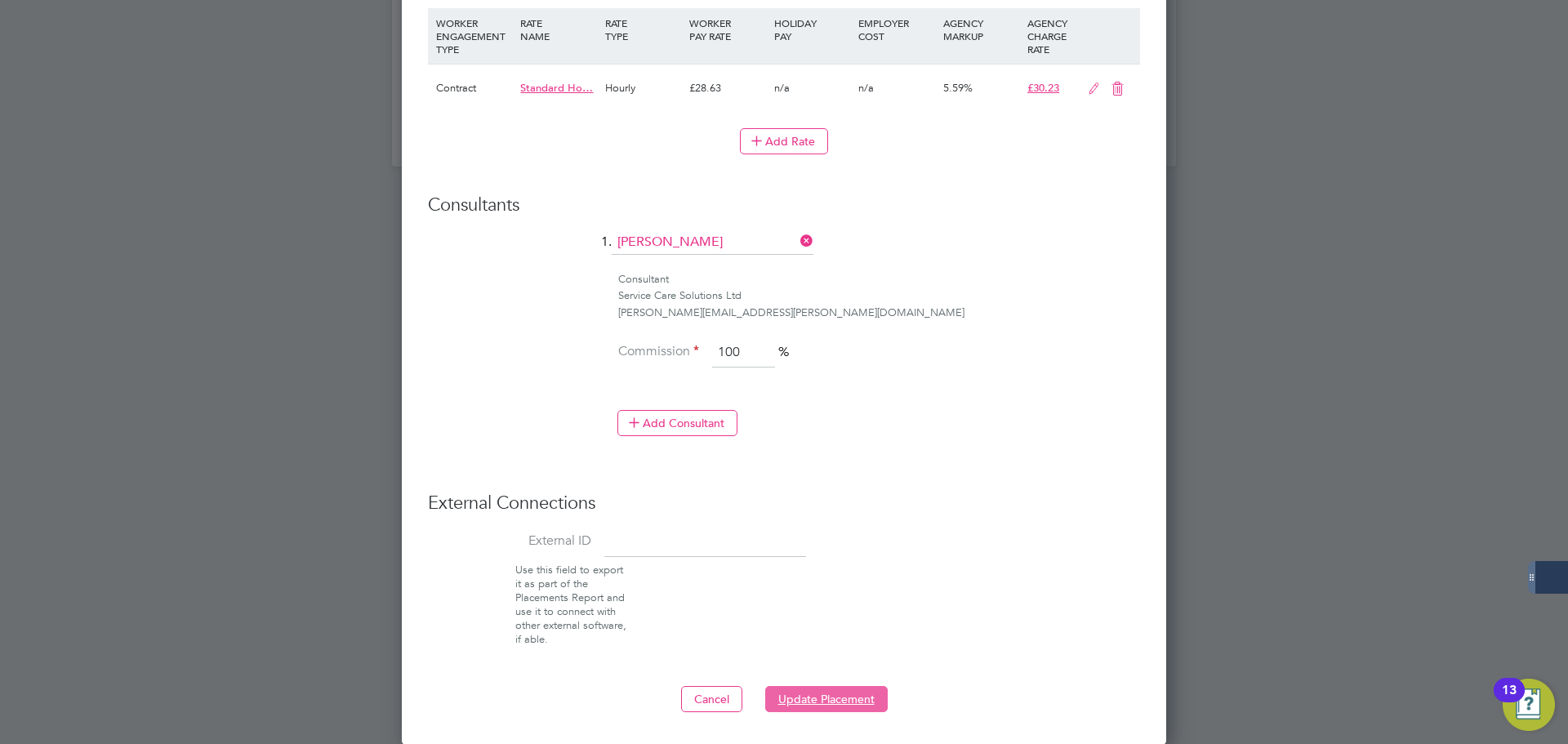
click at [866, 703] on button "Update Placement" at bounding box center [827, 699] width 123 height 26
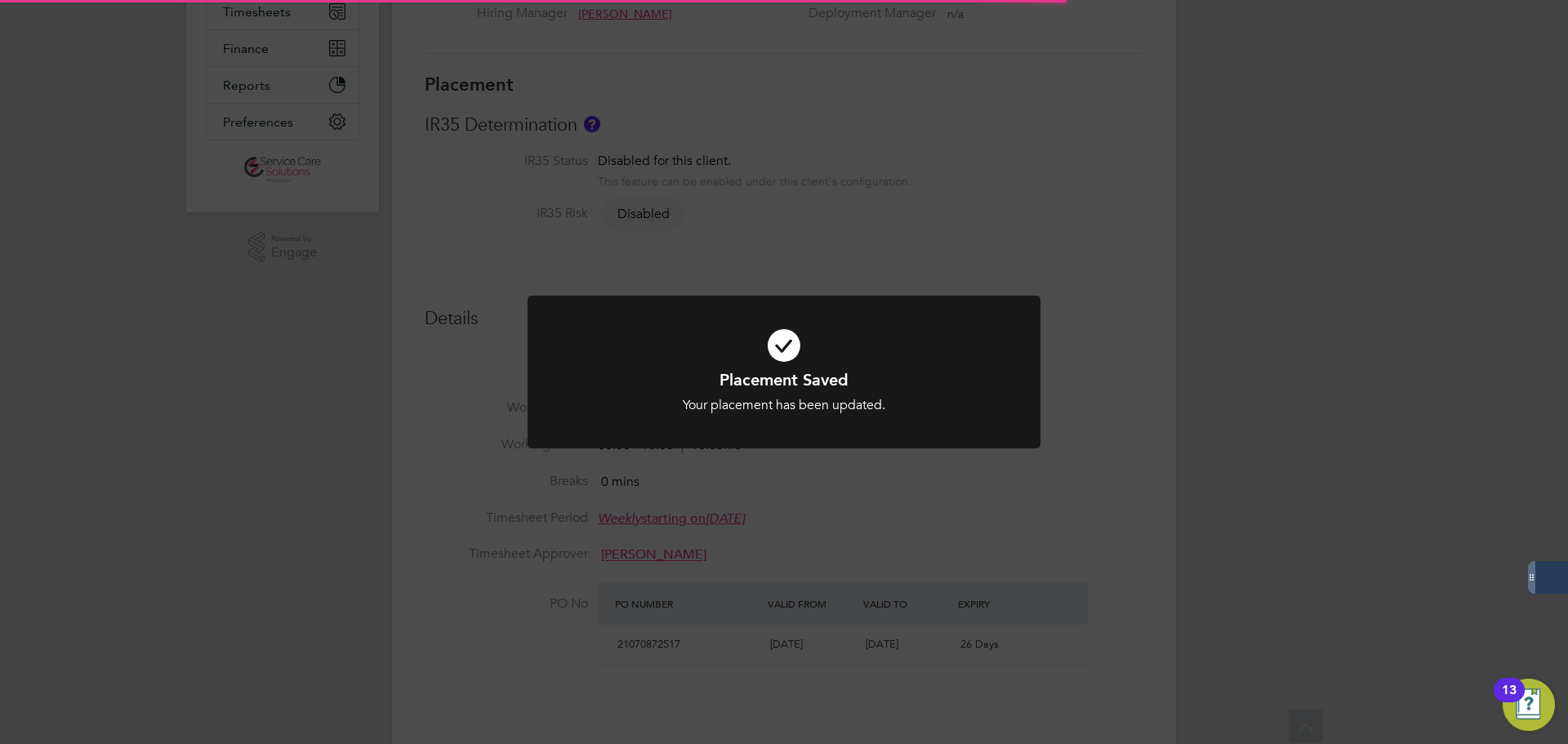
click at [1208, 298] on div "Placement Saved Your placement has been updated. Cancel Okay" at bounding box center [784, 372] width 1568 height 744
